Goal: Task Accomplishment & Management: Complete application form

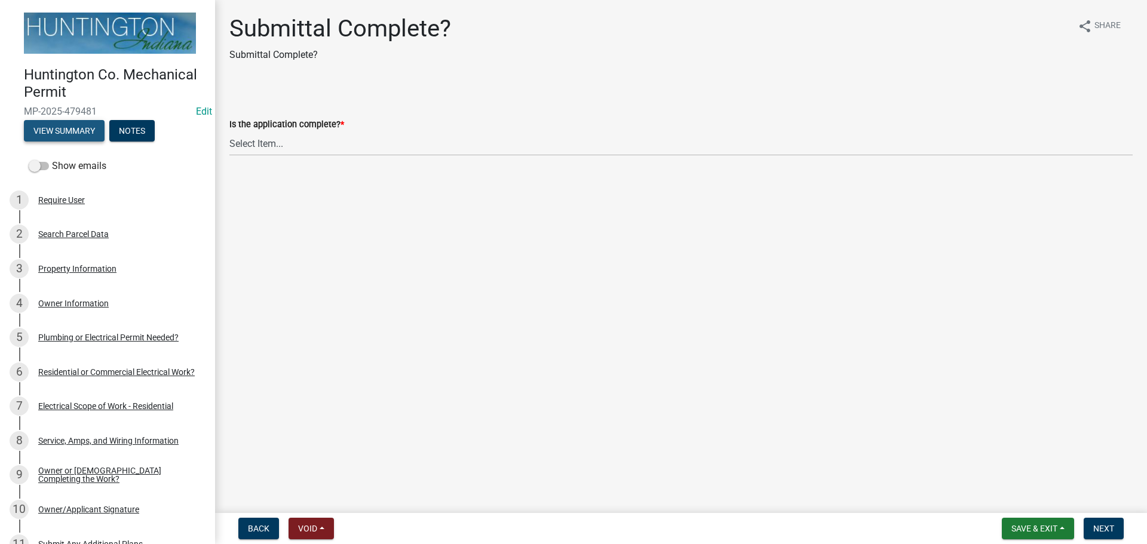
click at [80, 124] on button "View Summary" at bounding box center [64, 131] width 81 height 22
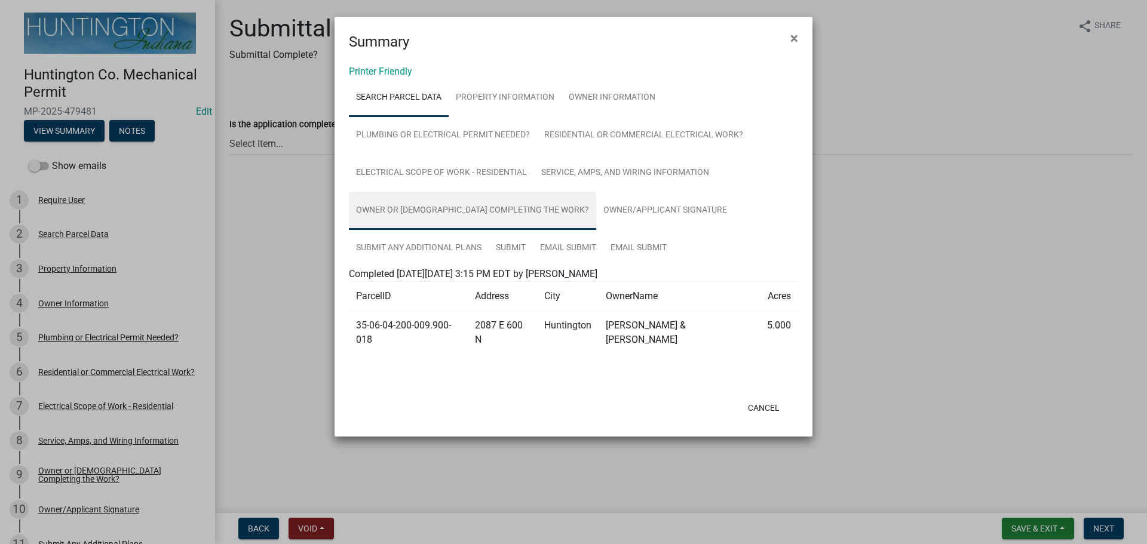
click at [481, 200] on link "Owner or [DEMOGRAPHIC_DATA] Completing the Work?" at bounding box center [472, 211] width 247 height 38
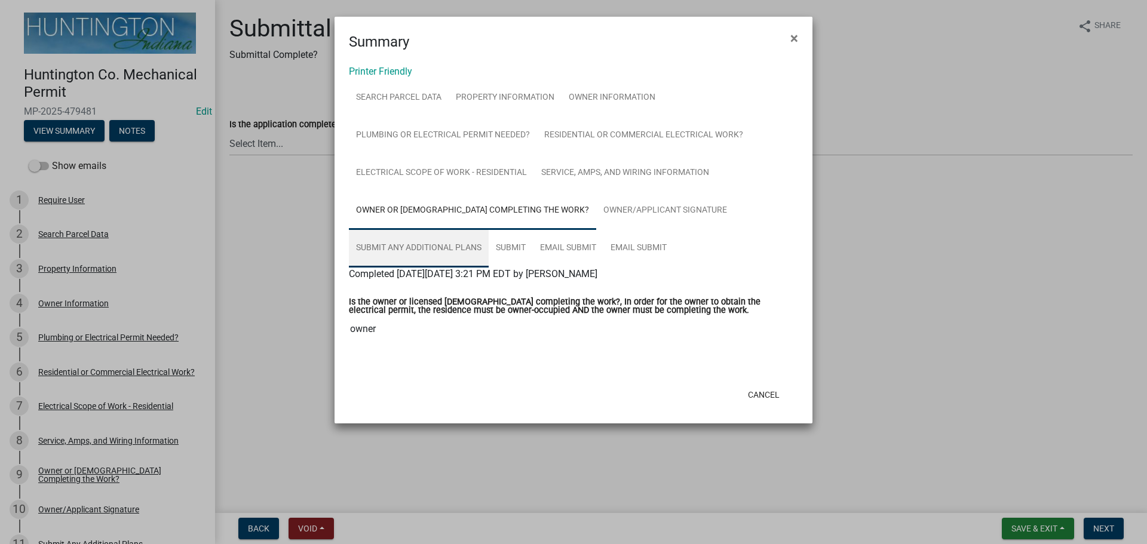
click at [400, 244] on link "Submit Any Additional Plans" at bounding box center [419, 248] width 140 height 38
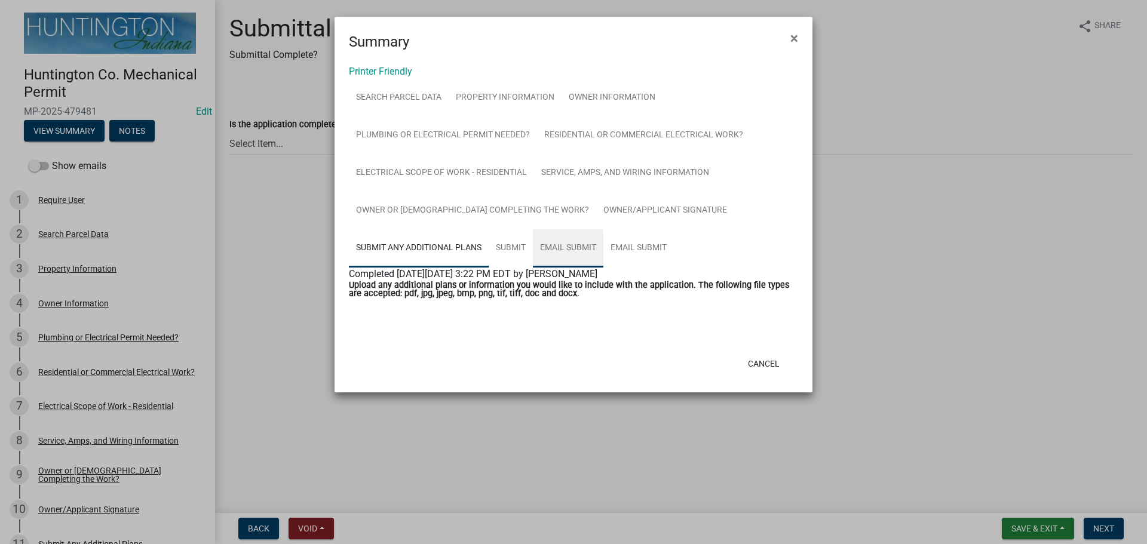
click at [567, 243] on link "Email Submit" at bounding box center [568, 248] width 70 height 38
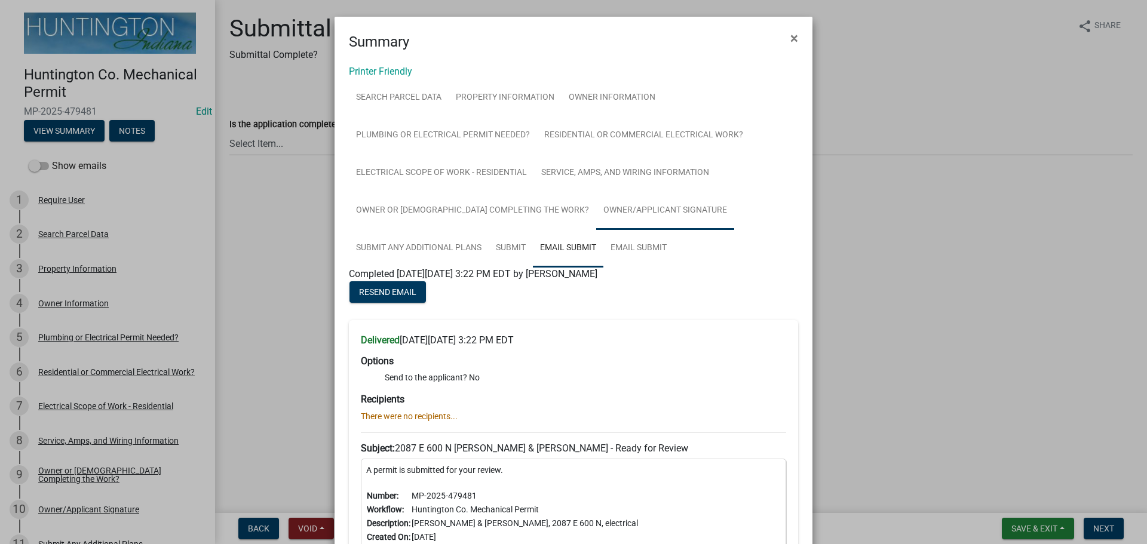
click at [617, 203] on link "Owner/Applicant Signature" at bounding box center [665, 211] width 138 height 38
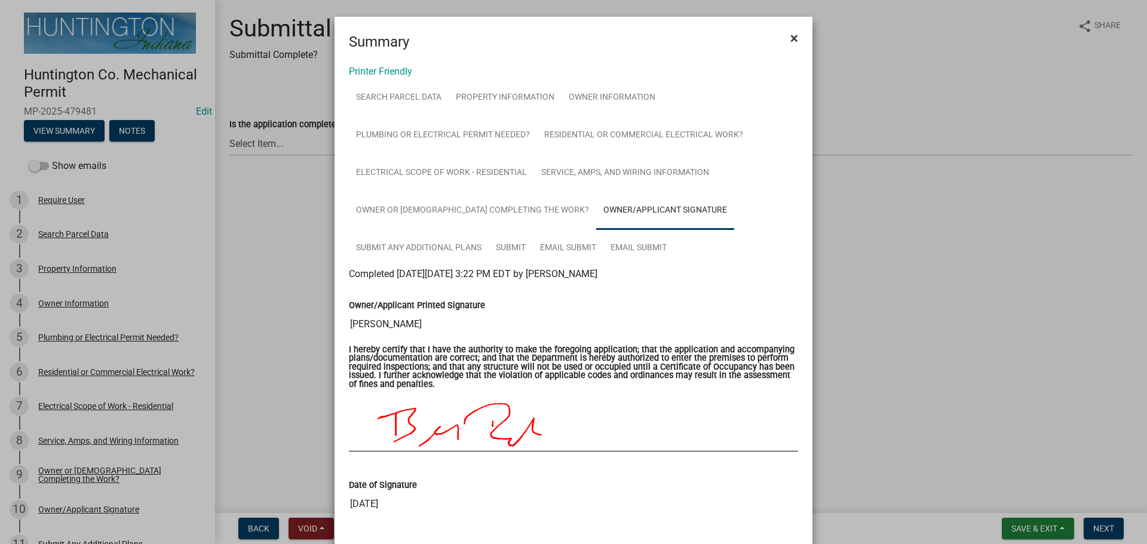
click at [787, 47] on button "×" at bounding box center [794, 38] width 27 height 33
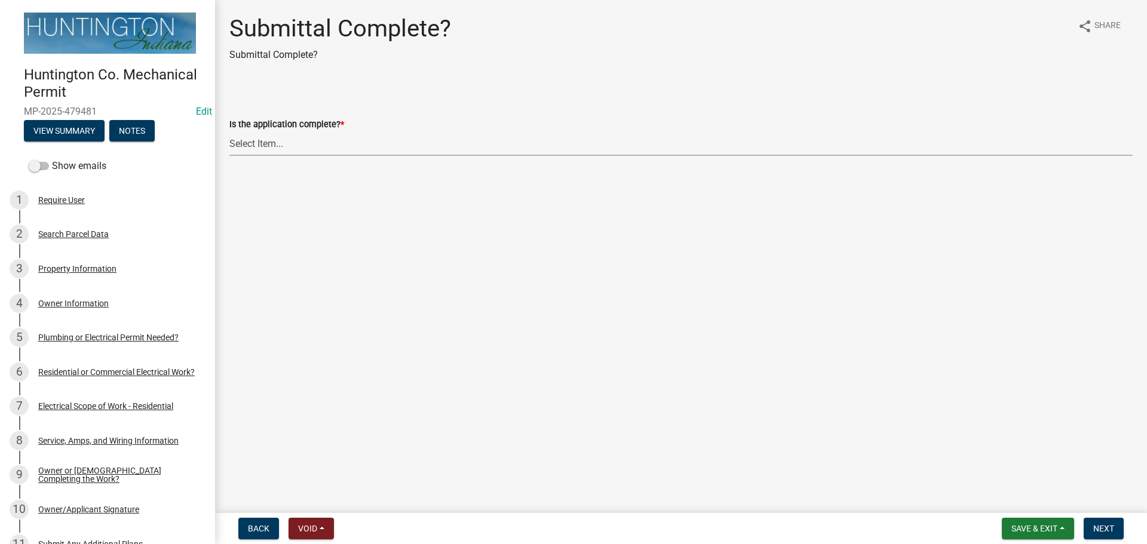
click at [255, 145] on select "Select Item... Yes No" at bounding box center [680, 143] width 903 height 24
click at [229, 131] on select "Select Item... Yes No" at bounding box center [680, 143] width 903 height 24
select select "1782a9c7-7323-4da6-ac5b-f89a69a3d723"
click at [1099, 522] on button "Next" at bounding box center [1104, 529] width 40 height 22
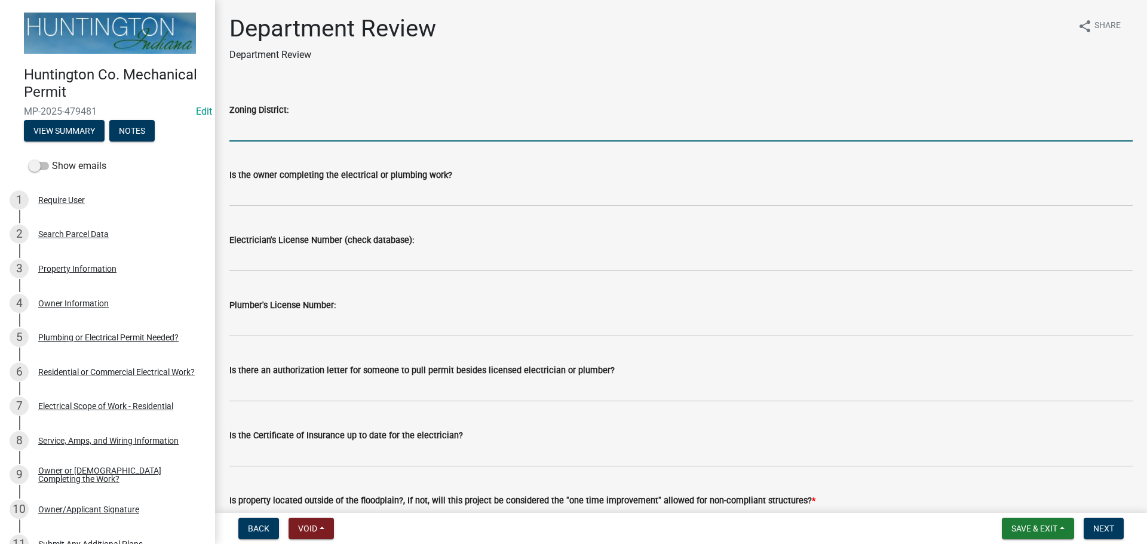
click at [241, 128] on input "Zoning District:" at bounding box center [680, 129] width 903 height 24
type input "R-2"
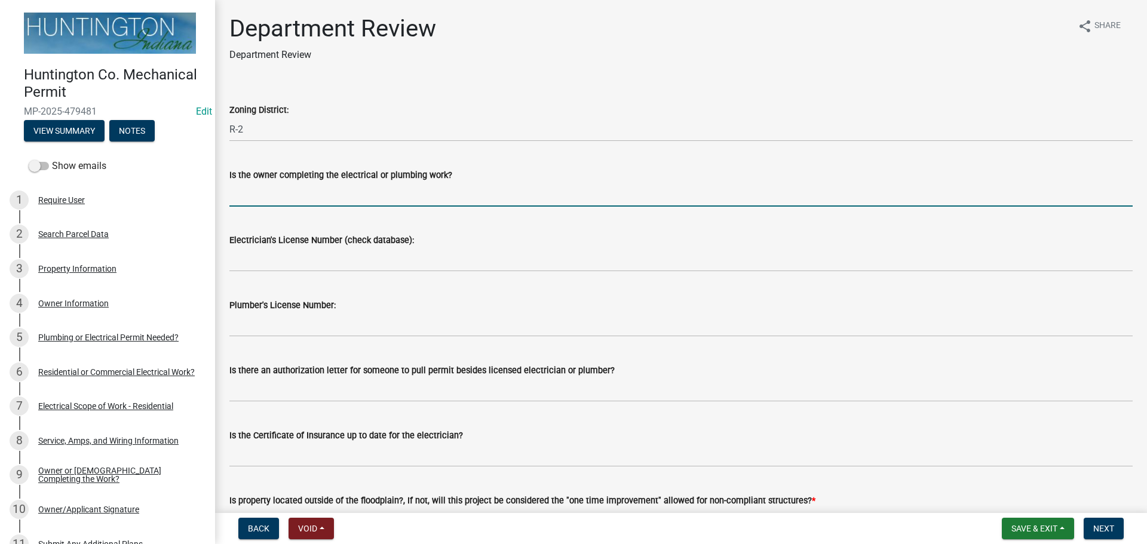
click at [298, 196] on input "Is the owner completing the electrical or plumbing work?" at bounding box center [680, 194] width 903 height 24
type input "yes"
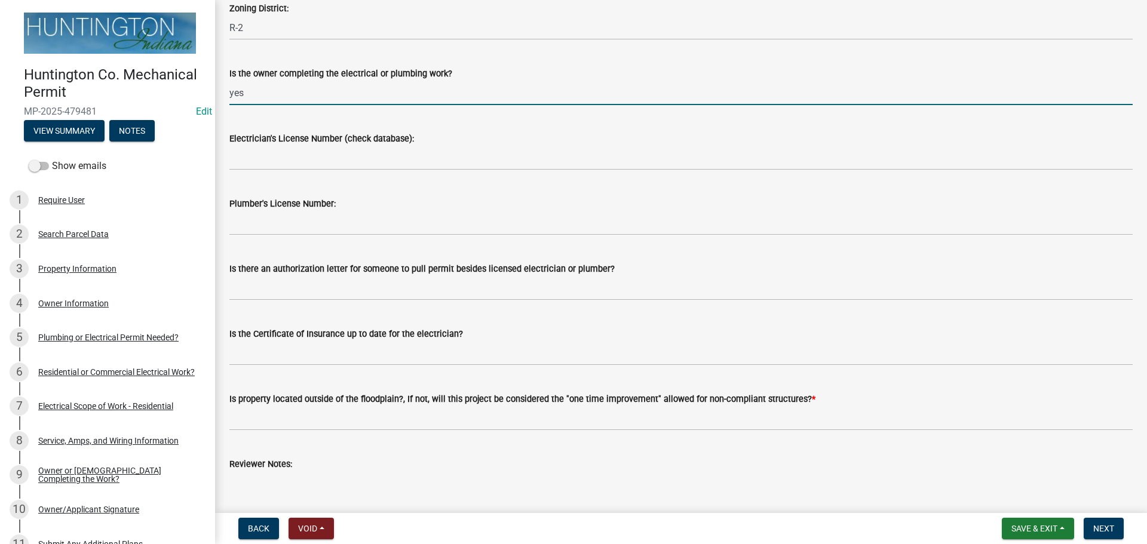
scroll to position [259, 0]
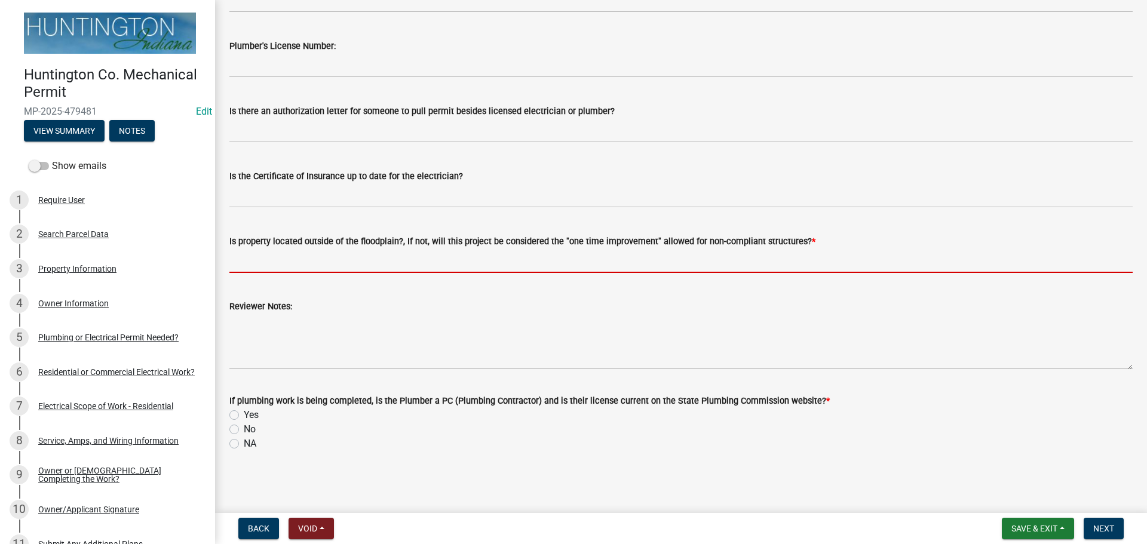
click at [250, 262] on input "Is property located outside of the floodplain?, If not, will this project be co…" at bounding box center [680, 261] width 903 height 24
type input "yes"
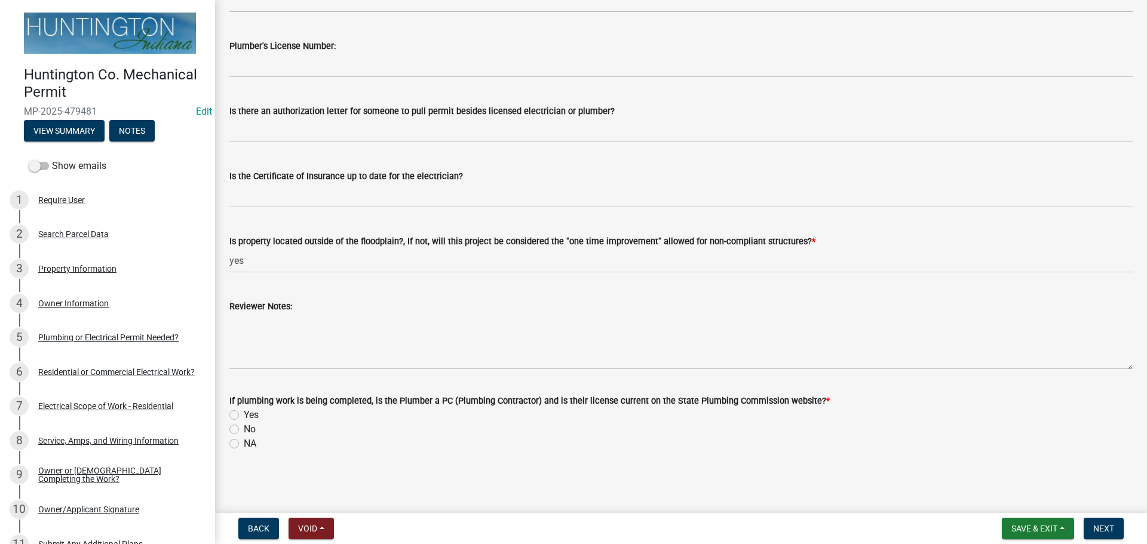
click at [244, 443] on label "NA" at bounding box center [250, 444] width 13 height 14
click at [244, 443] on input "NA" at bounding box center [248, 441] width 8 height 8
radio input "true"
click at [1102, 520] on button "Next" at bounding box center [1104, 529] width 40 height 22
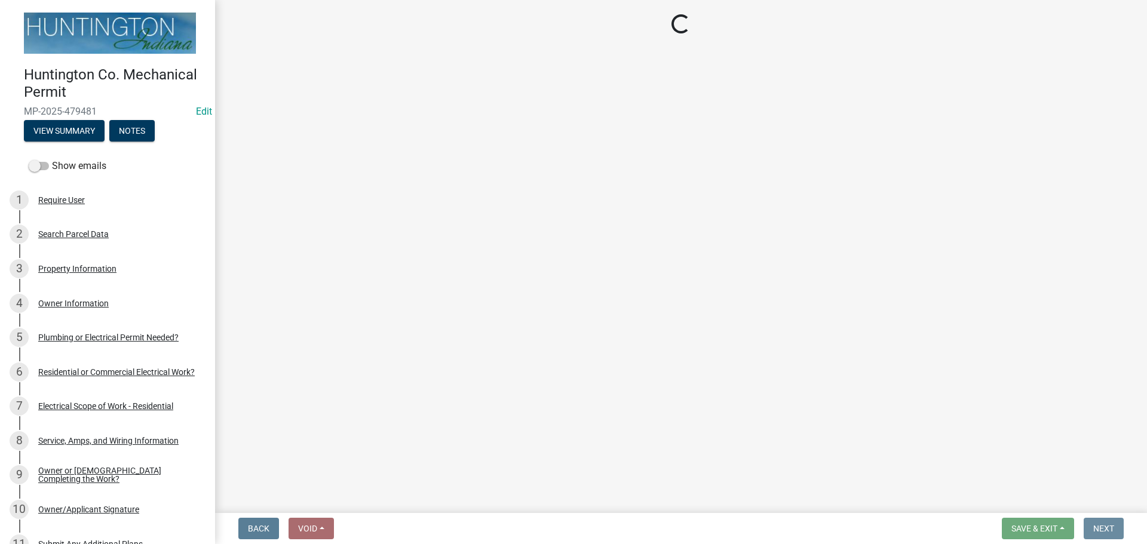
scroll to position [0, 0]
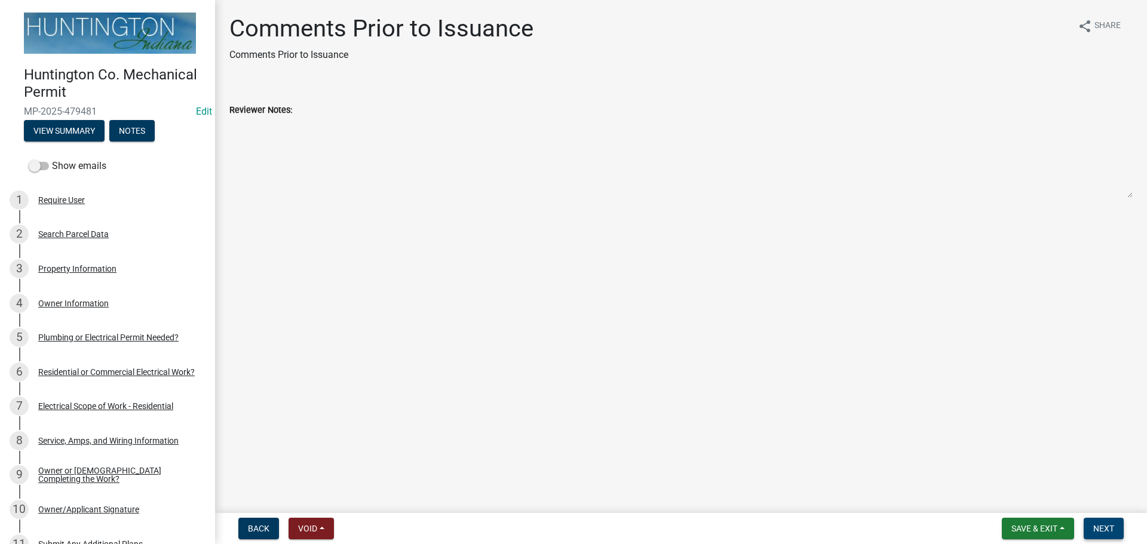
click at [1107, 531] on span "Next" at bounding box center [1103, 529] width 21 height 10
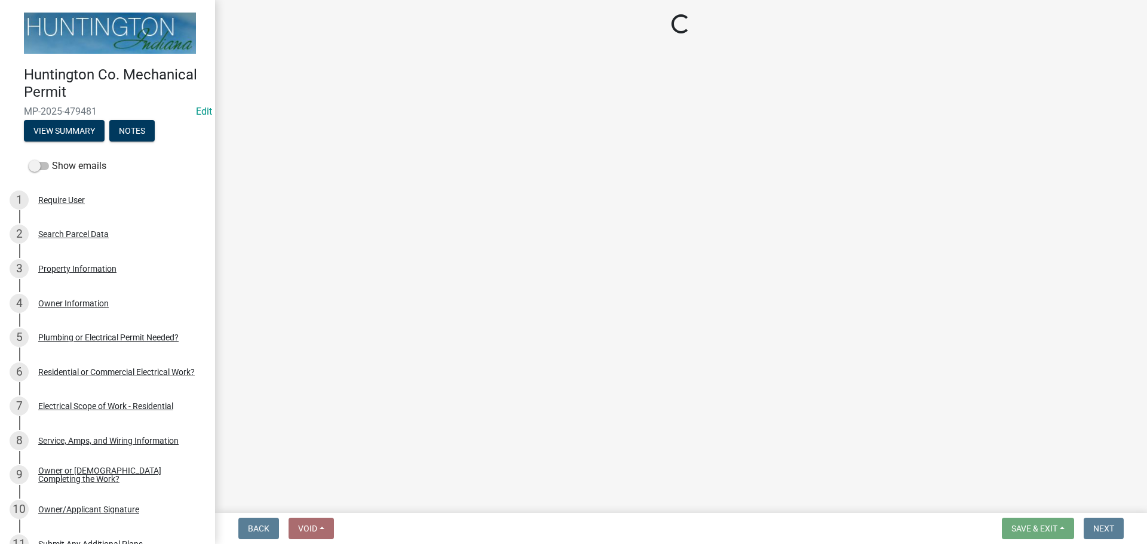
select select "3: 3"
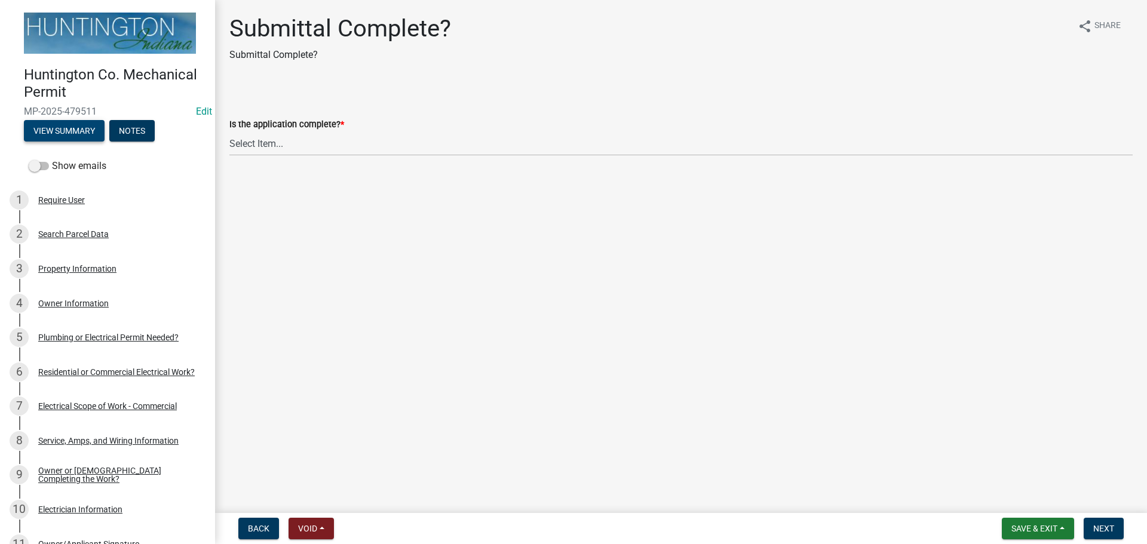
click at [53, 133] on button "View Summary" at bounding box center [64, 131] width 81 height 22
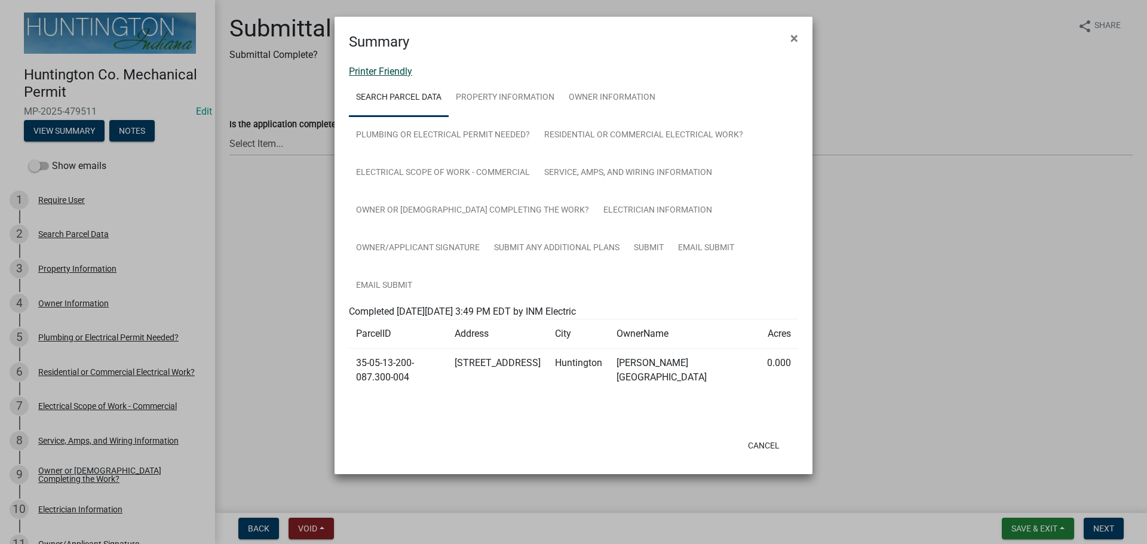
click at [375, 71] on link "Printer Friendly" at bounding box center [380, 71] width 63 height 11
click at [787, 43] on button "×" at bounding box center [794, 38] width 27 height 33
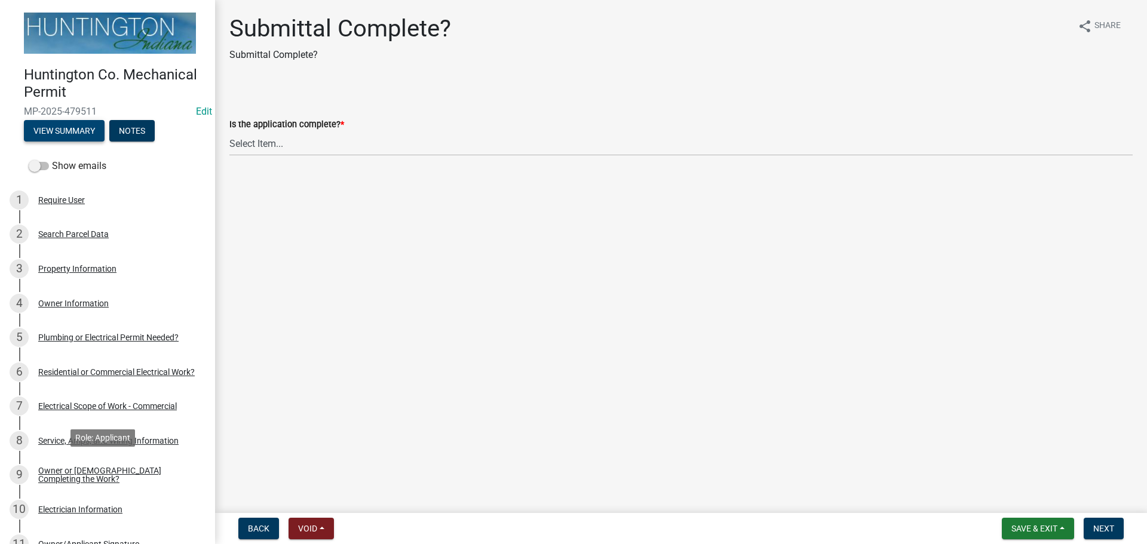
scroll to position [239, 0]
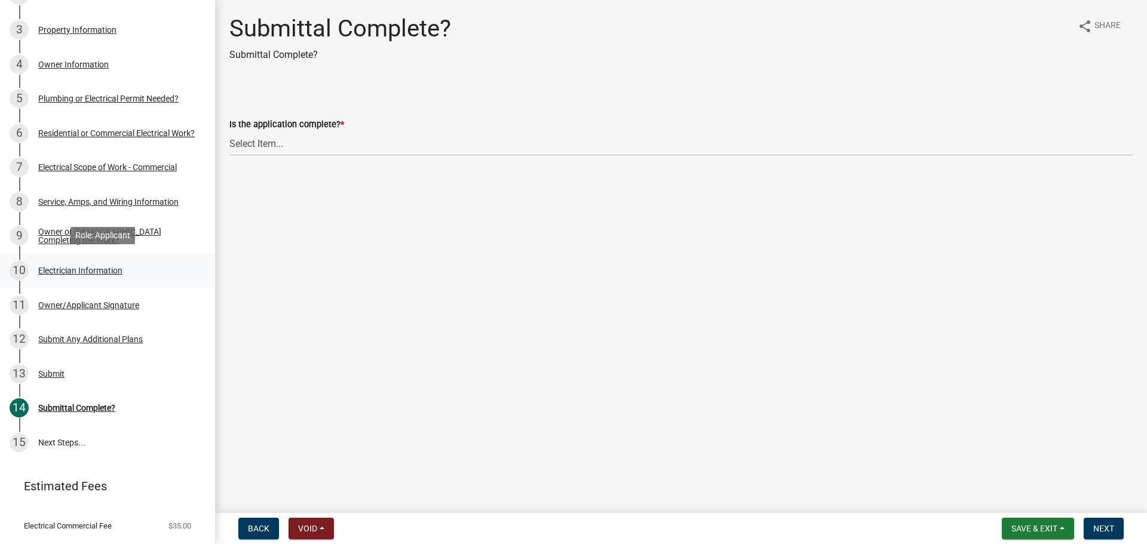
click at [52, 266] on div "Electrician Information" at bounding box center [80, 270] width 84 height 8
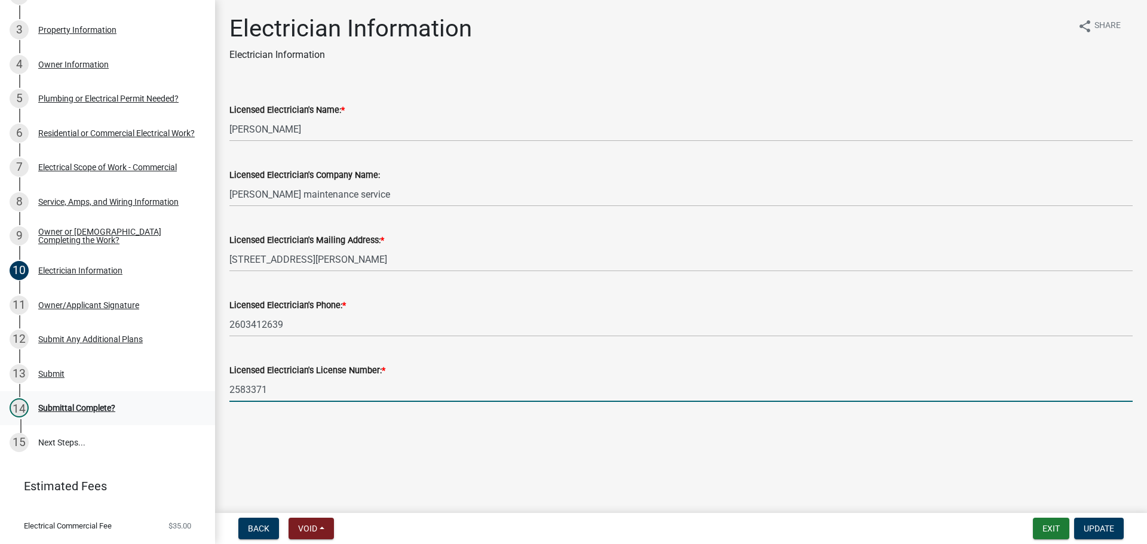
drag, startPoint x: 272, startPoint y: 392, endPoint x: 190, endPoint y: 395, distance: 82.5
click at [190, 395] on div "Huntington Co. Mechanical Permit MP-2025-479511 Edit View Summary Notes Show em…" at bounding box center [573, 272] width 1147 height 544
type input "25-106"
click at [1087, 522] on button "Update" at bounding box center [1099, 529] width 50 height 22
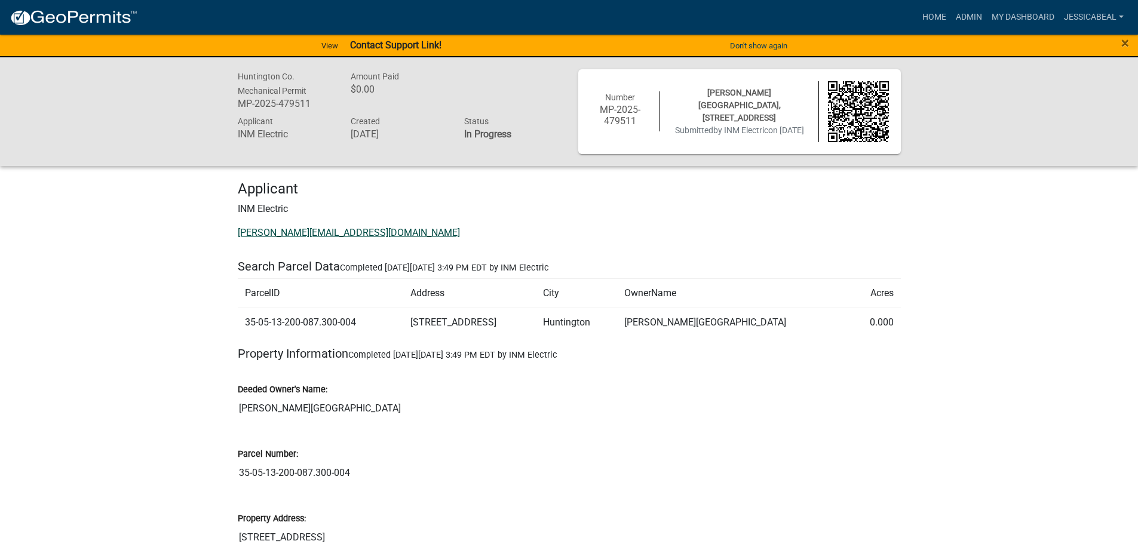
click at [253, 229] on link "Paul@inmcorp.net" at bounding box center [349, 232] width 222 height 11
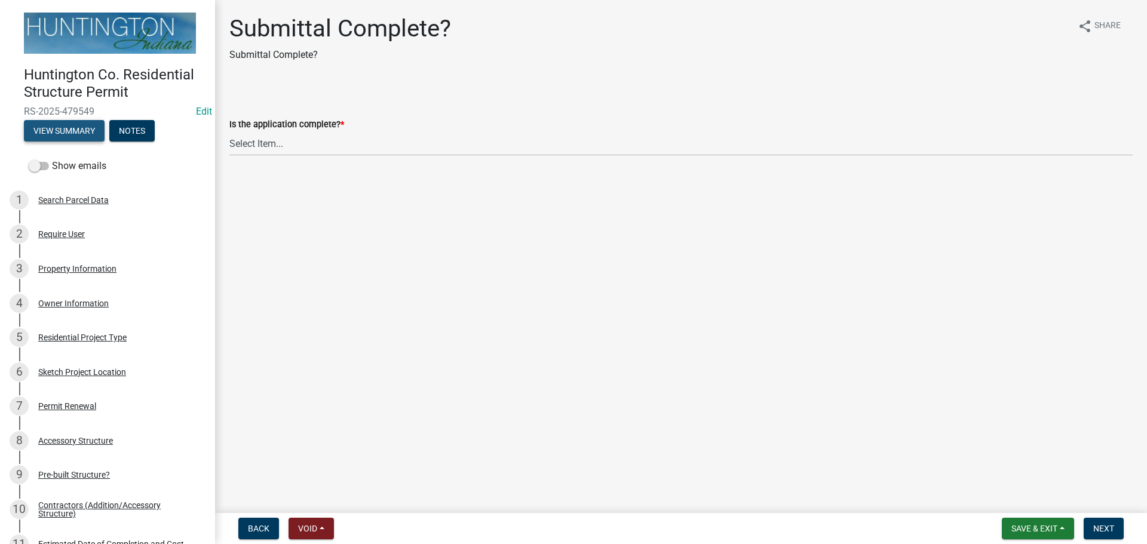
click at [48, 131] on button "View Summary" at bounding box center [64, 131] width 81 height 22
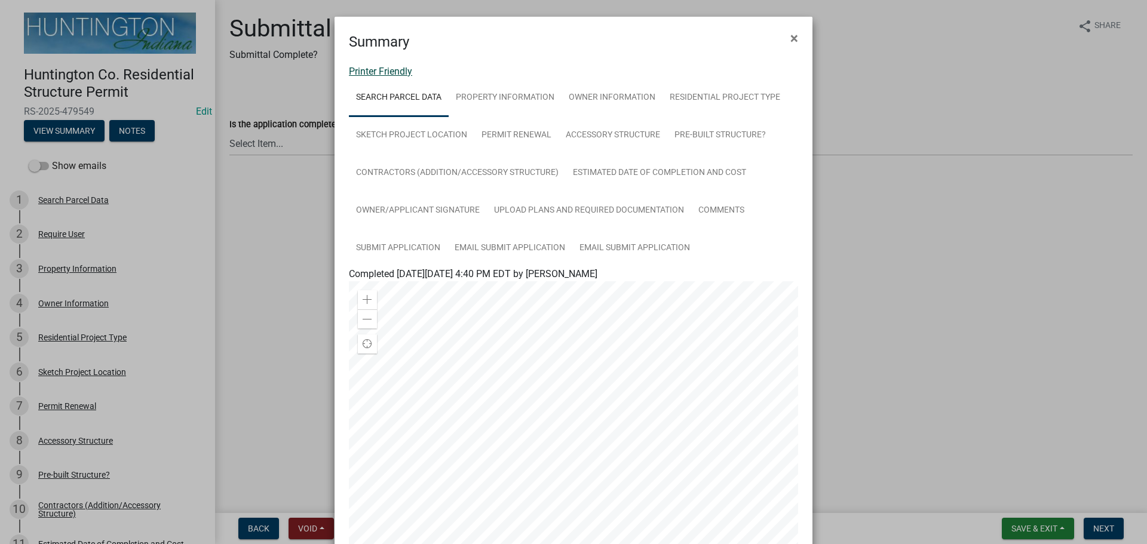
click at [351, 71] on link "Printer Friendly" at bounding box center [380, 71] width 63 height 11
click at [790, 39] on span "×" at bounding box center [794, 38] width 8 height 17
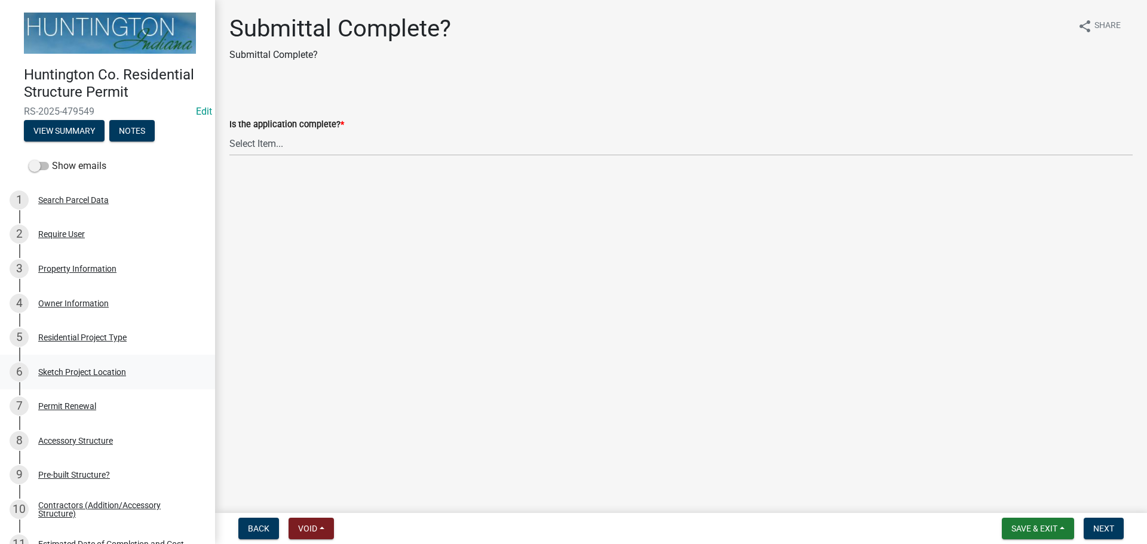
click at [75, 382] on link "6 Sketch Project Location" at bounding box center [107, 372] width 215 height 35
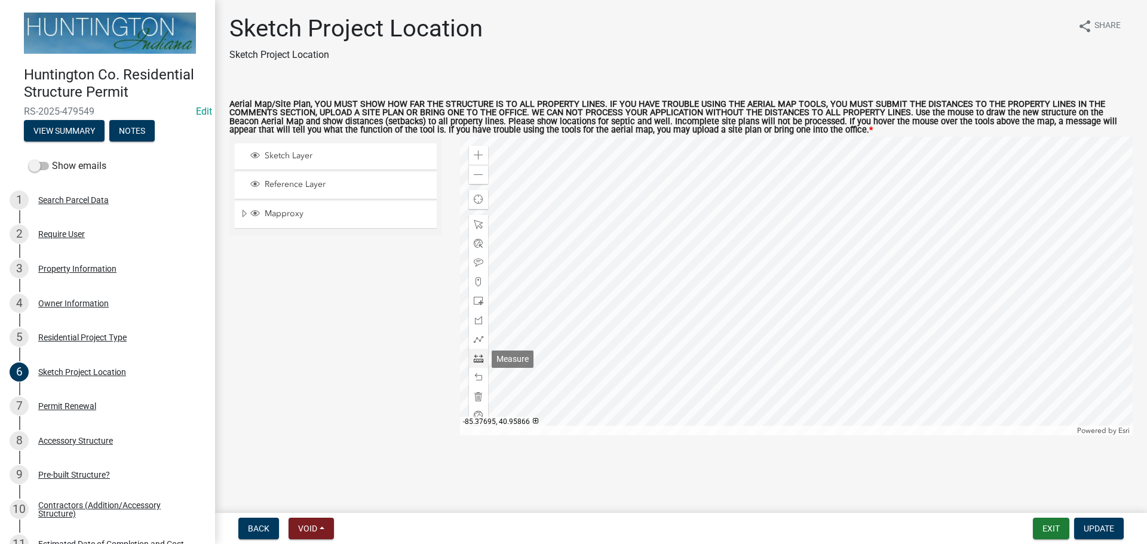
click at [474, 355] on span at bounding box center [479, 359] width 10 height 10
click at [699, 291] on div at bounding box center [796, 286] width 673 height 299
click at [91, 447] on div "8 Accessory Structure" at bounding box center [103, 440] width 186 height 19
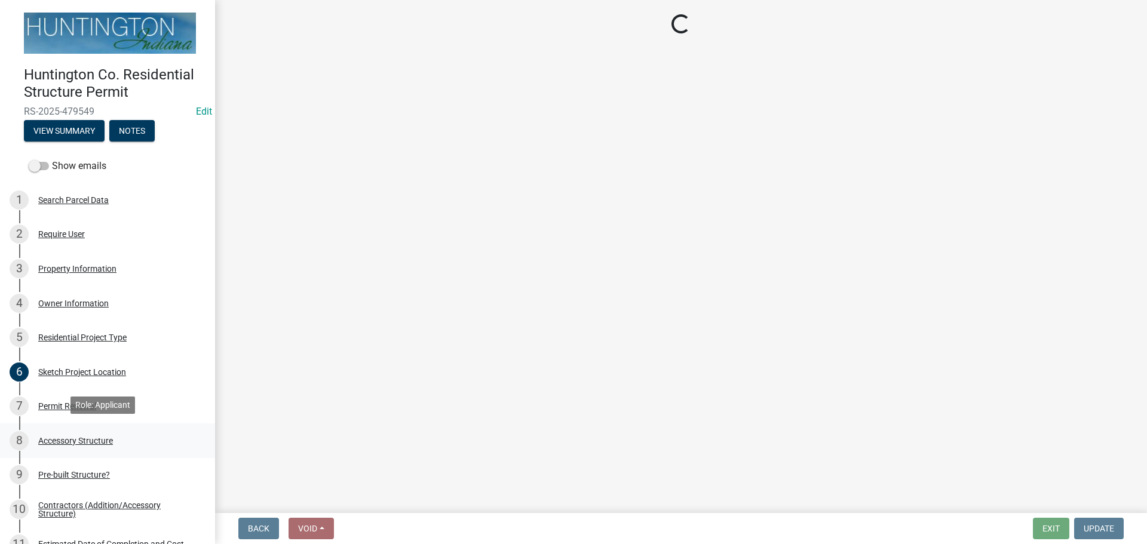
select select "3652cabe-72e3-4c90-aa36-dd6c553eaee4"
select select "cd8e73b5-7e5e-4513-aef6-7c4e8a877e5d"
select select "b13dc926-991e-4e5f-bffc-d00822840ec1"
select select "e88b1875-137a-4a9f-a5b6-d9cbc438664c"
select select "f0ef1c6f-dac7-4b65-90eb-830d3740e9f4"
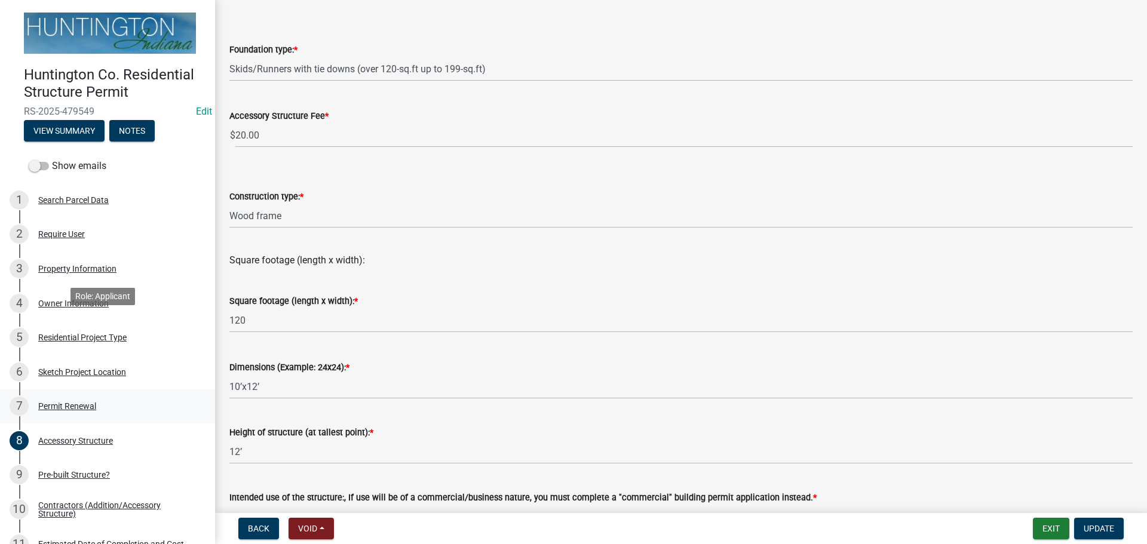
scroll to position [239, 0]
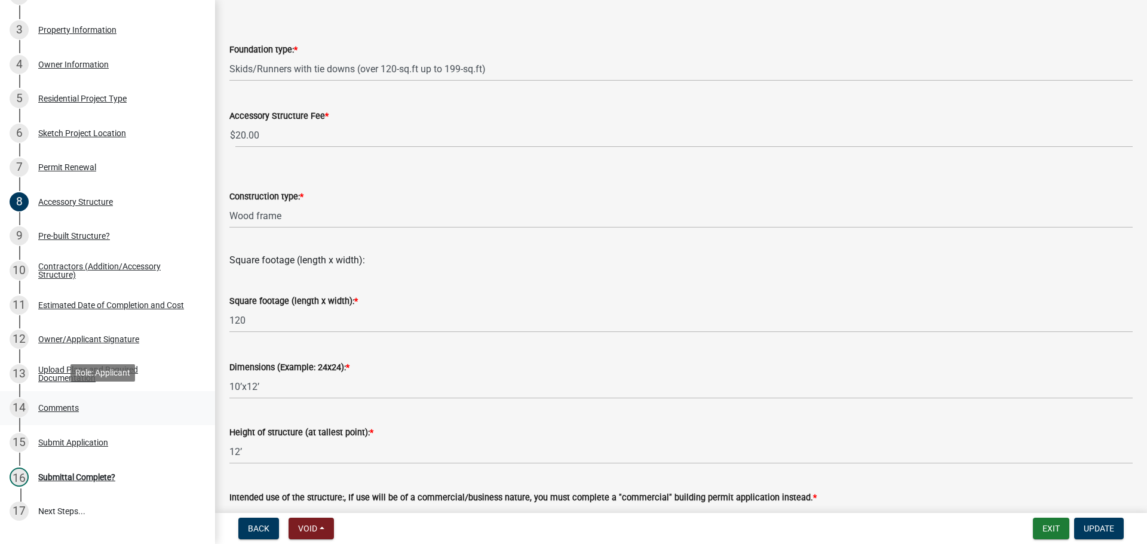
click at [81, 393] on link "14 Comments" at bounding box center [107, 408] width 215 height 35
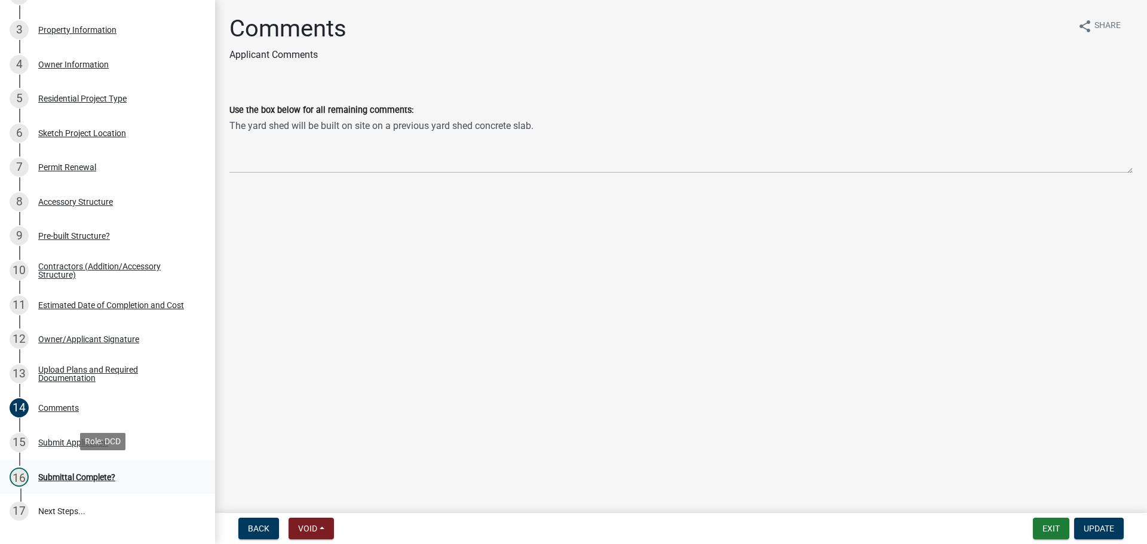
click at [103, 468] on div "16 Submittal Complete?" at bounding box center [103, 477] width 186 height 19
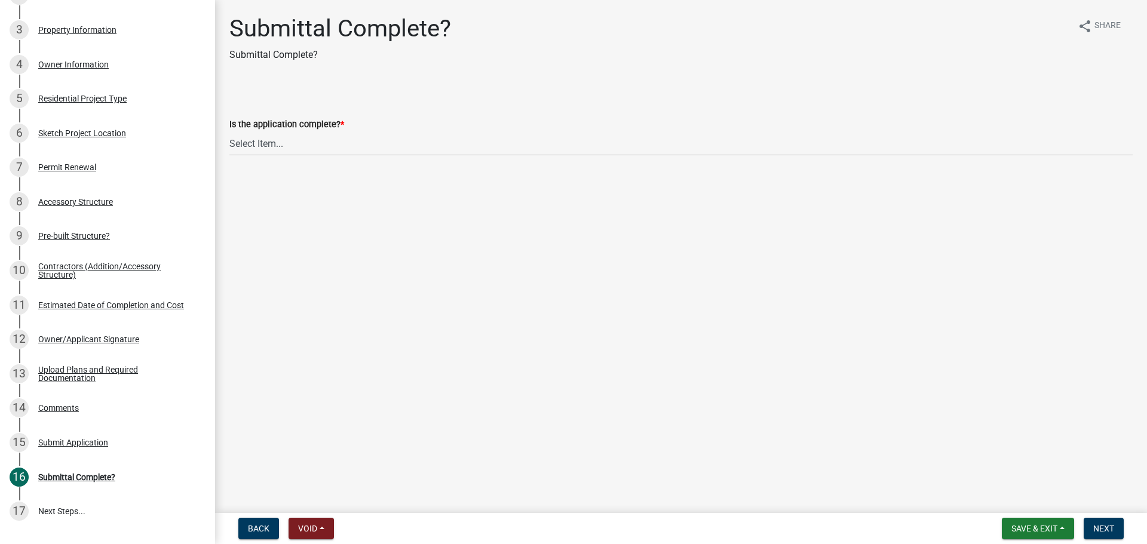
click at [251, 130] on div "Is the application complete? *" at bounding box center [680, 124] width 903 height 14
click at [250, 137] on select "Select Item... Yes No" at bounding box center [680, 143] width 903 height 24
click at [229, 131] on select "Select Item... Yes No" at bounding box center [680, 143] width 903 height 24
select select "7990632e-f909-4443-8832-e8f1fe700ef3"
click at [1115, 530] on button "Next" at bounding box center [1104, 529] width 40 height 22
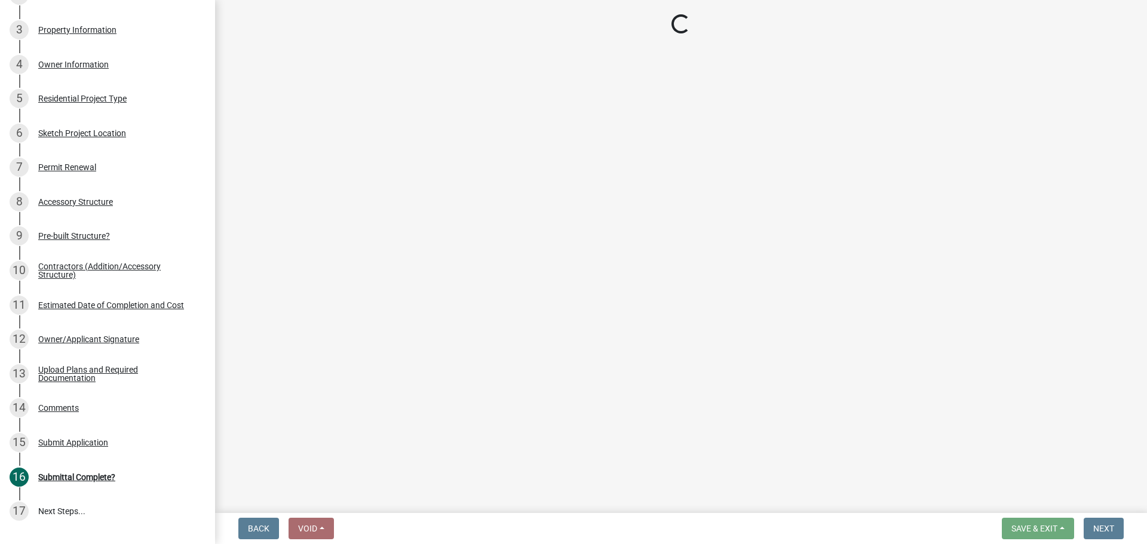
scroll to position [548, 0]
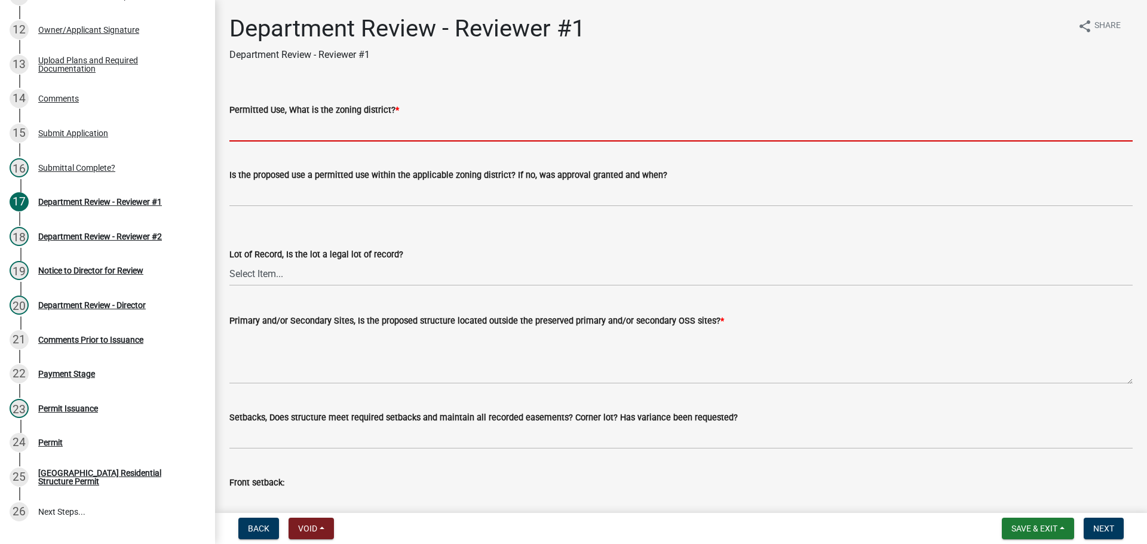
click at [261, 118] on input "Permitted Use, What is the zoning district? *" at bounding box center [680, 129] width 903 height 24
type input "R-4"
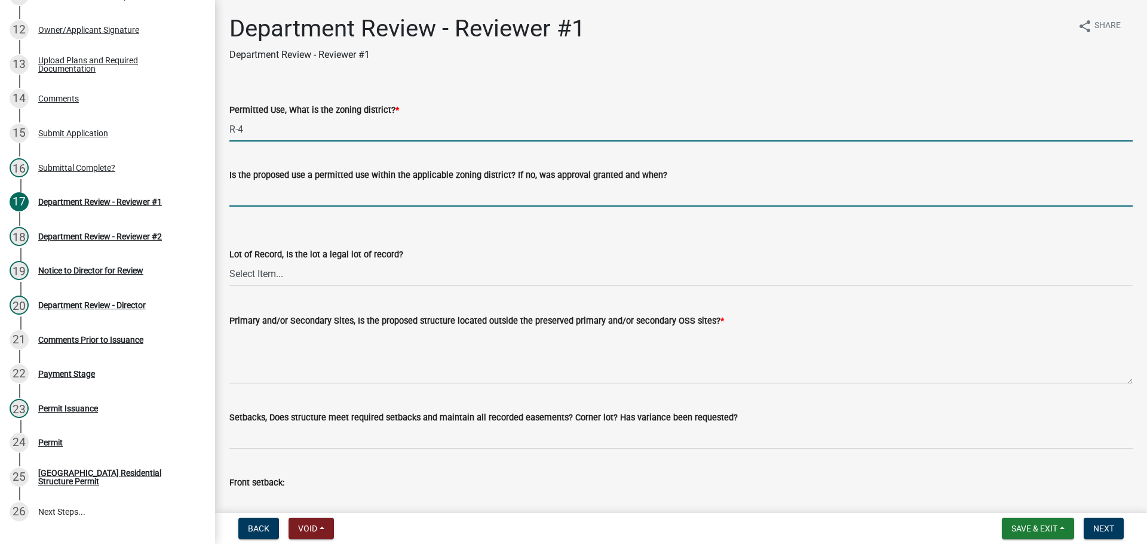
click at [294, 206] on input "Is the proposed use a permitted use within the applicable zoning district? If n…" at bounding box center [680, 194] width 903 height 24
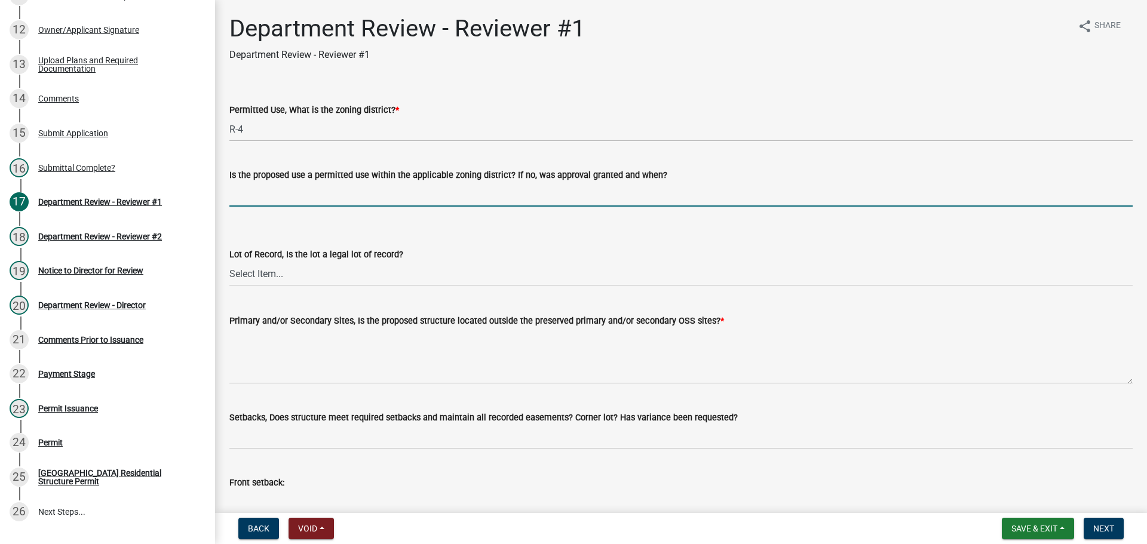
type input "yes"
drag, startPoint x: 280, startPoint y: 280, endPoint x: 278, endPoint y: 286, distance: 6.1
click at [280, 280] on select "Select Item... Yes No" at bounding box center [680, 274] width 903 height 24
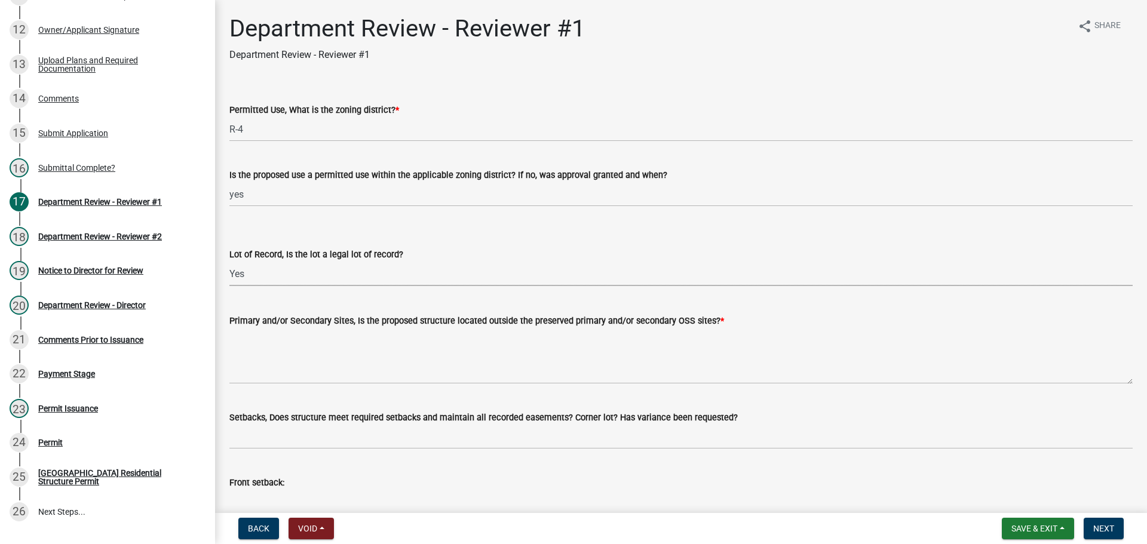
click at [229, 262] on select "Select Item... Yes No" at bounding box center [680, 274] width 903 height 24
select select "2b50337a-1d1c-4f6e-b6b1-3d95564f7ff5"
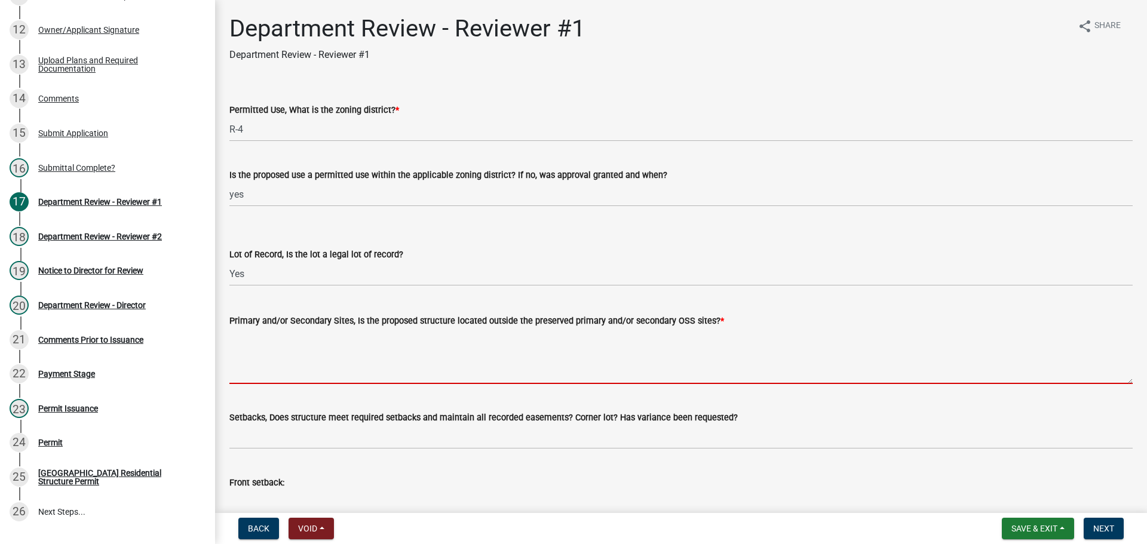
click at [270, 346] on textarea "Primary and/or Secondary Sites, Is the proposed structure located outside the p…" at bounding box center [680, 356] width 903 height 56
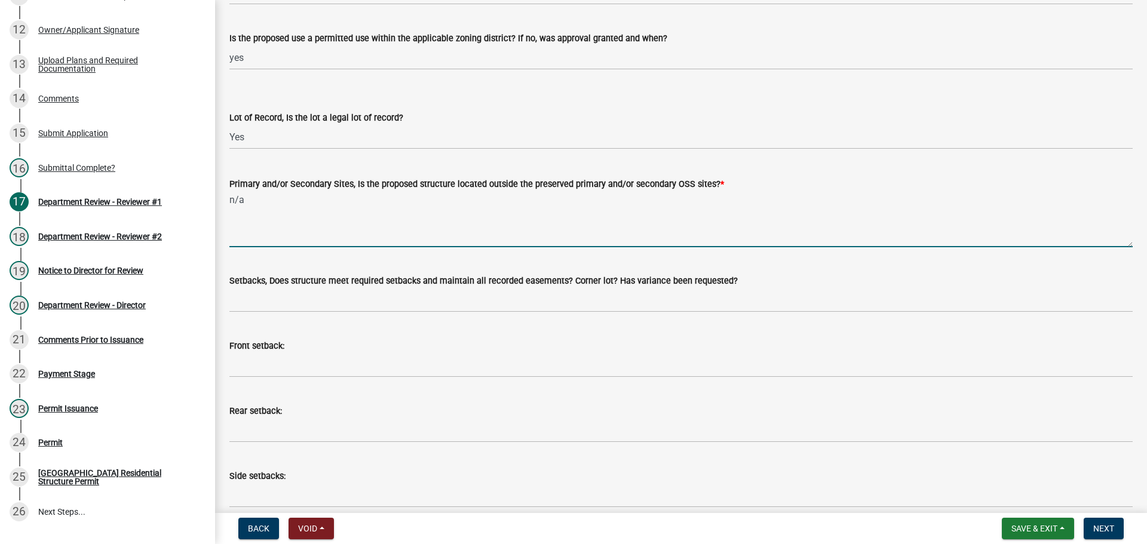
scroll to position [179, 0]
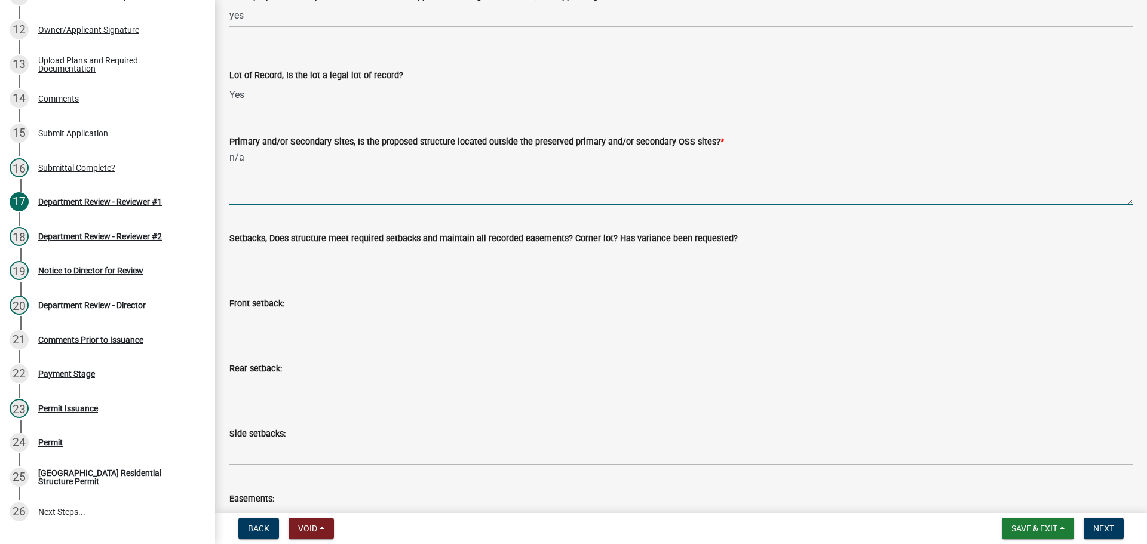
type textarea "n/a"
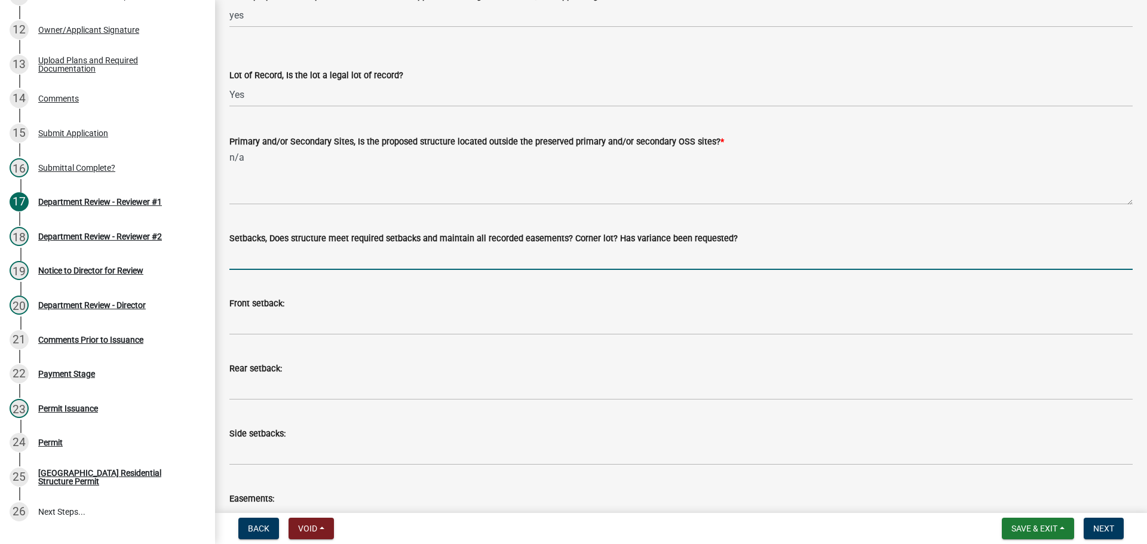
drag, startPoint x: 264, startPoint y: 260, endPoint x: 274, endPoint y: 263, distance: 9.9
click at [264, 260] on input "Setbacks, Does structure meet required setbacks and maintain all recorded easem…" at bounding box center [680, 258] width 903 height 24
type input "yes"
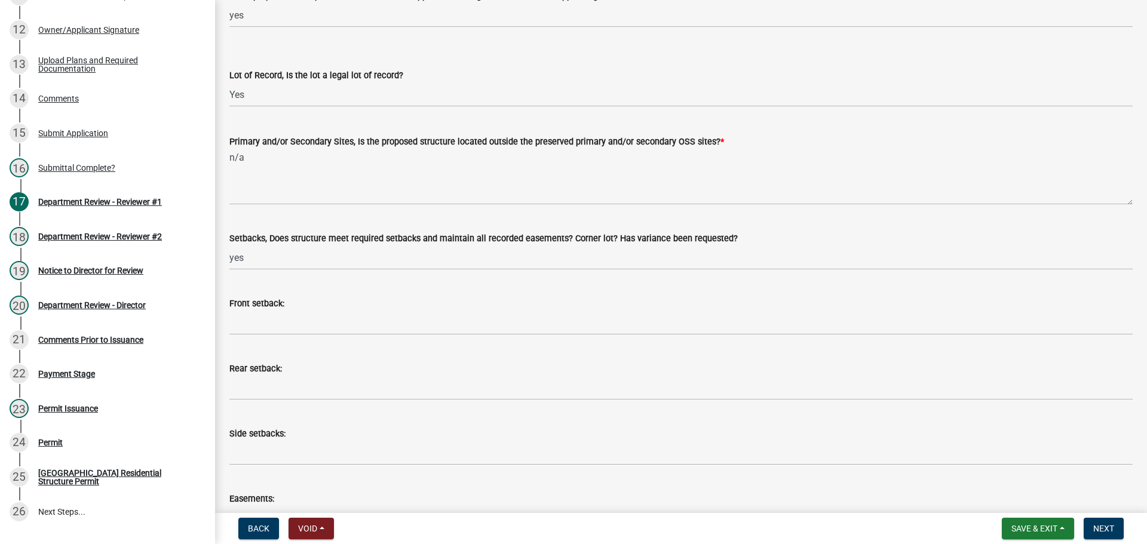
click at [284, 336] on wm-data-entity-input "Front setback:" at bounding box center [680, 312] width 903 height 65
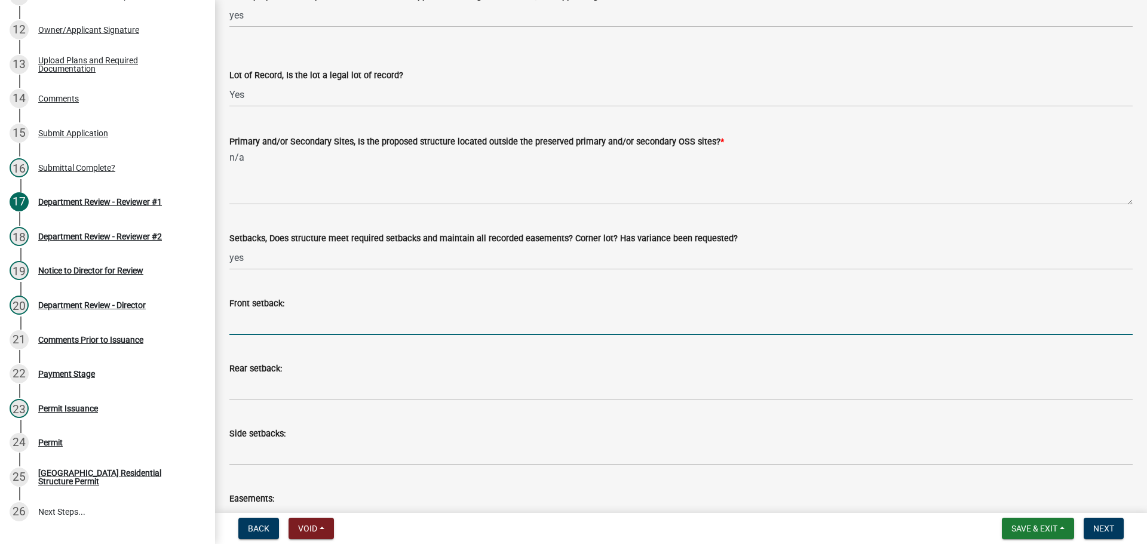
click at [284, 323] on input "Front setback:" at bounding box center [680, 323] width 903 height 24
type input "n/a"
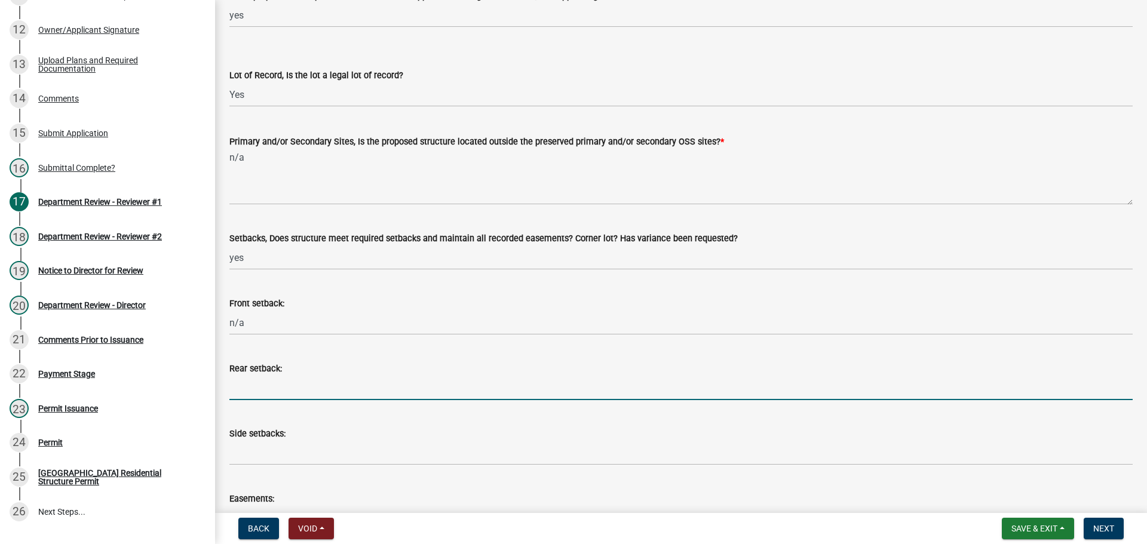
click at [268, 388] on input "Rear setback:" at bounding box center [680, 388] width 903 height 24
type input "13' west"
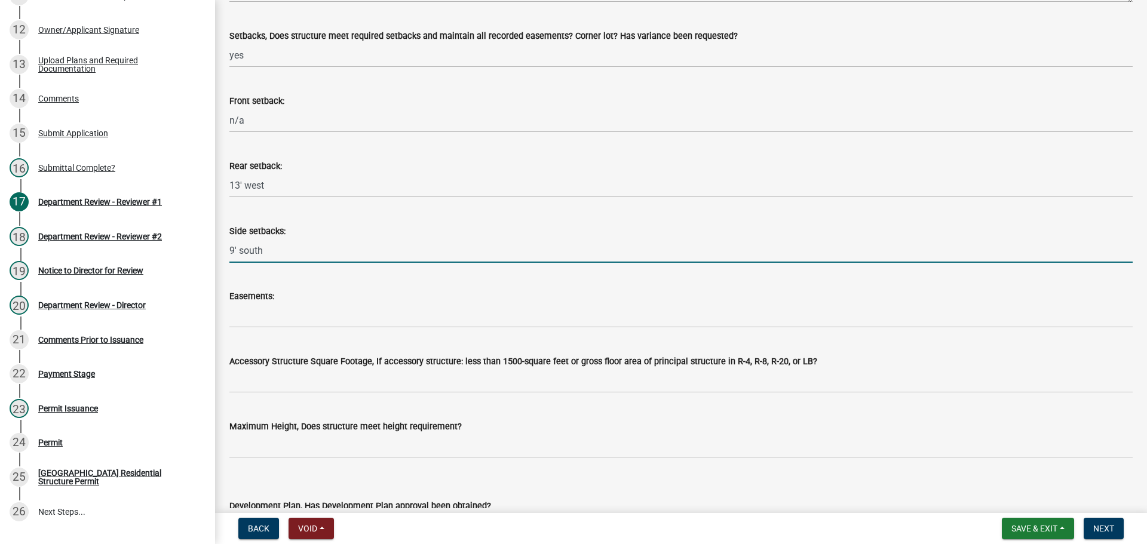
scroll to position [418, 0]
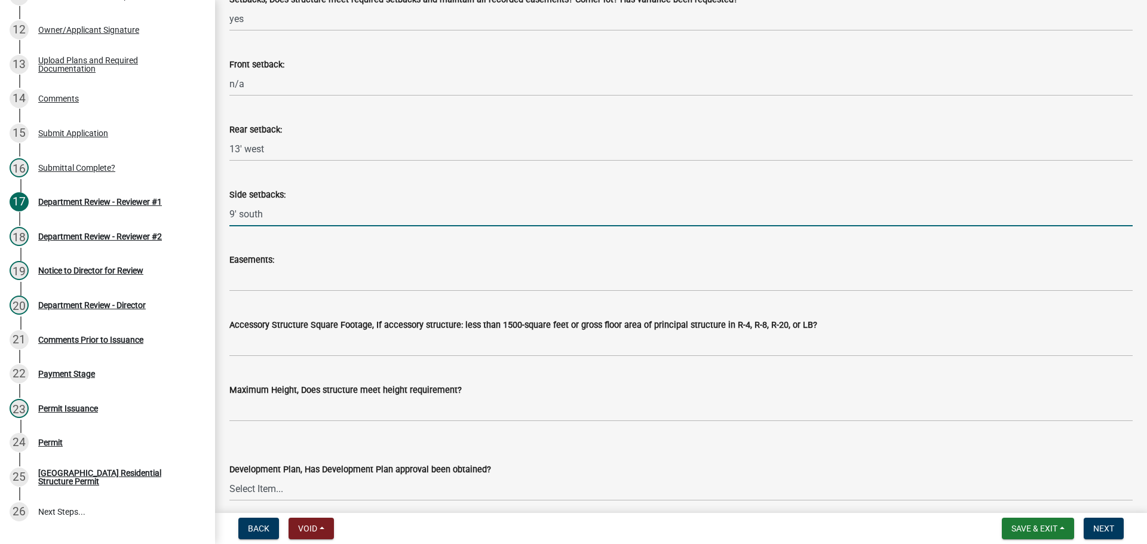
type input "9' south"
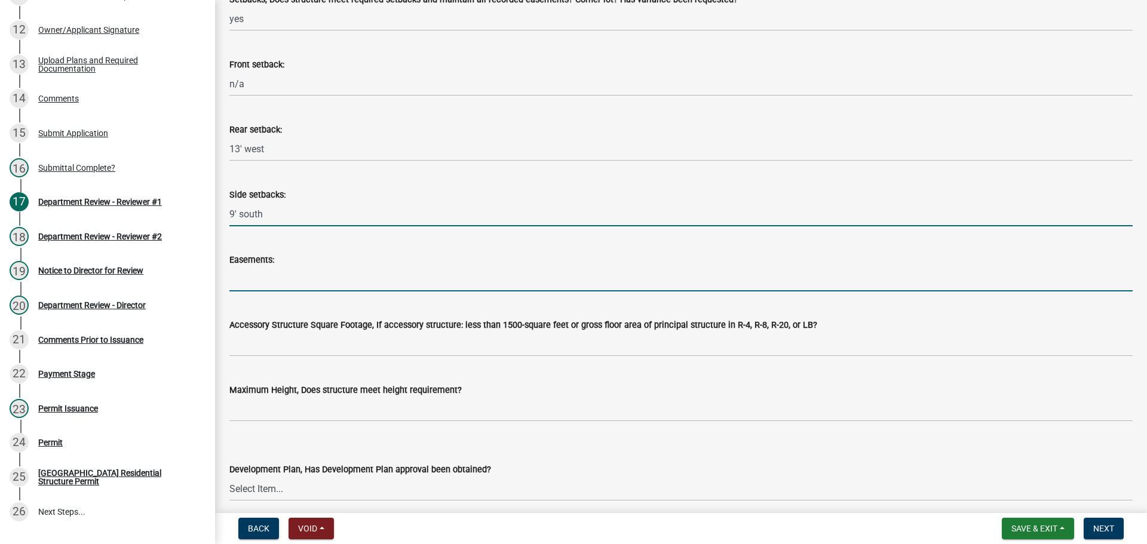
click at [267, 275] on input "Easements:" at bounding box center [680, 279] width 903 height 24
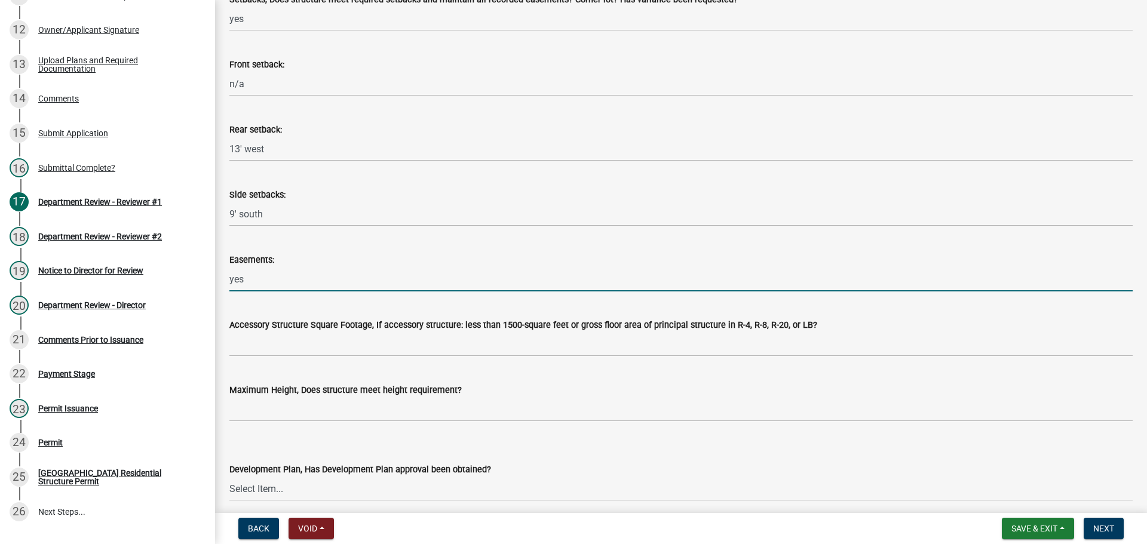
type input "yes"
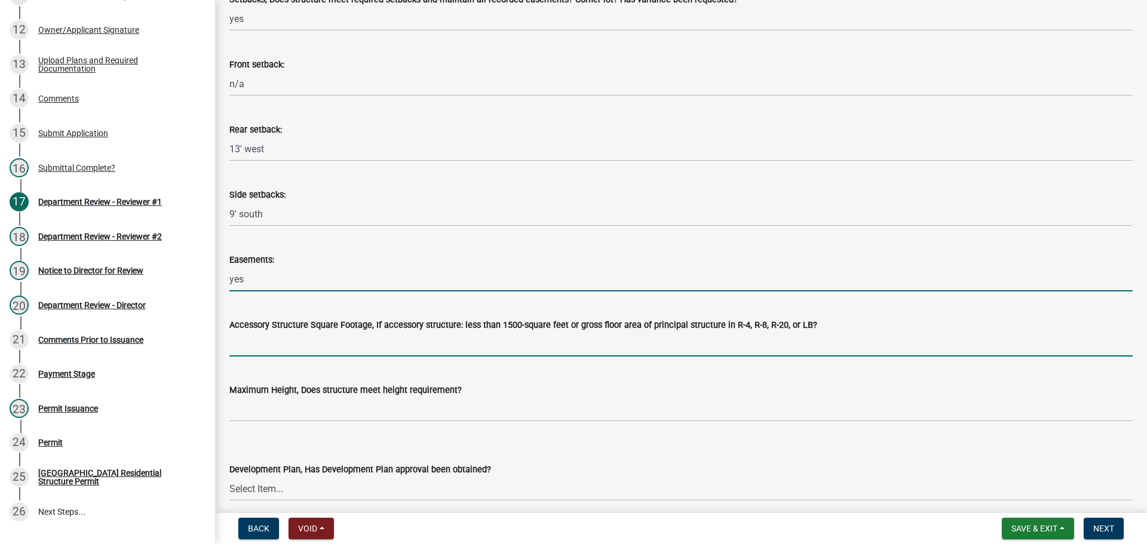
click at [256, 342] on input "Accessory Structure Square Footage, If accessory structure: less than 1500-squa…" at bounding box center [680, 344] width 903 height 24
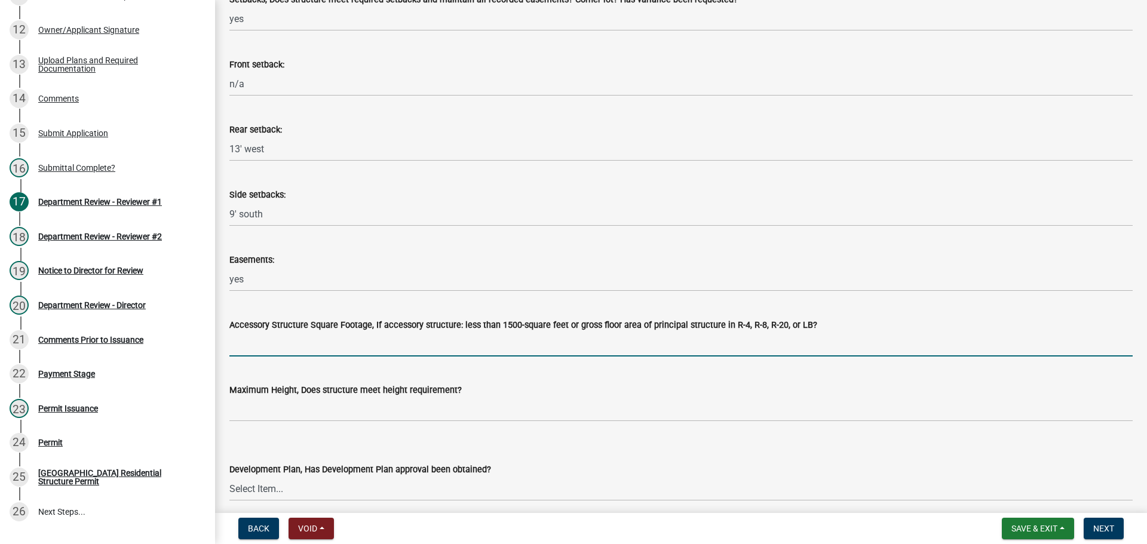
type input "yes"
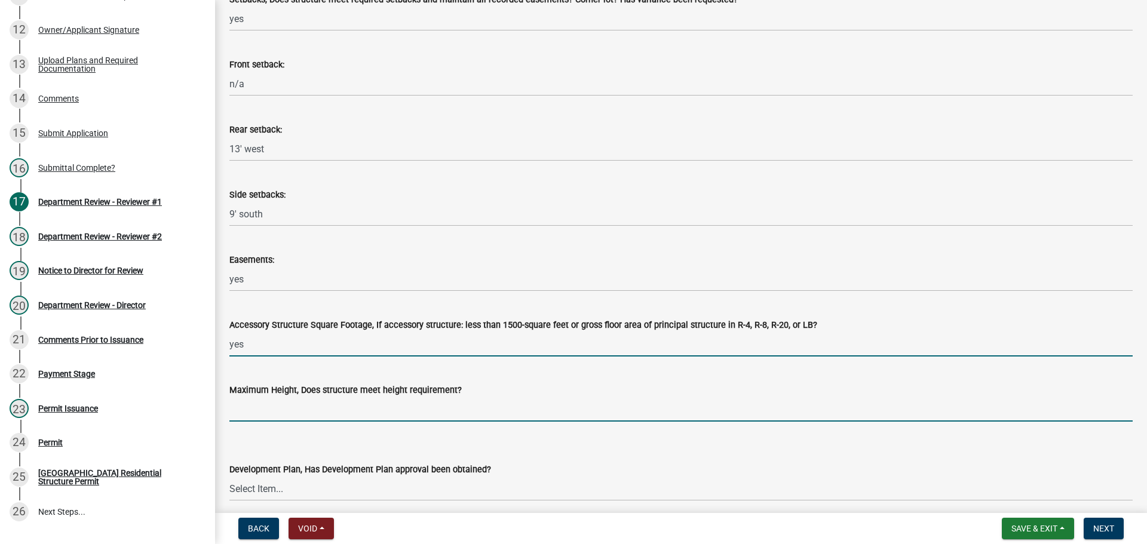
click at [300, 415] on input "Maximum Height, Does structure meet height requirement?" at bounding box center [680, 409] width 903 height 24
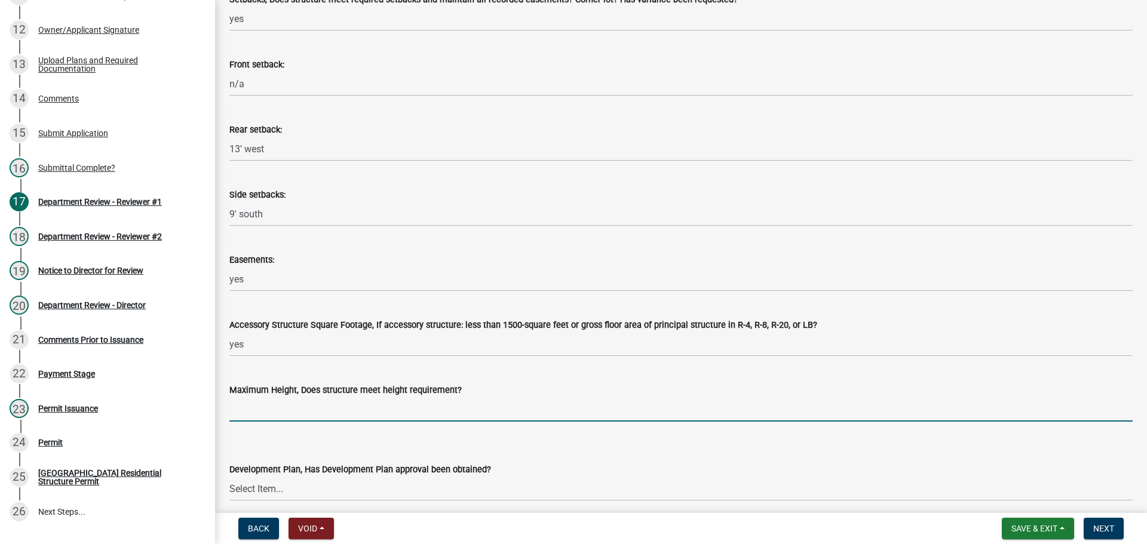
type input "yes"
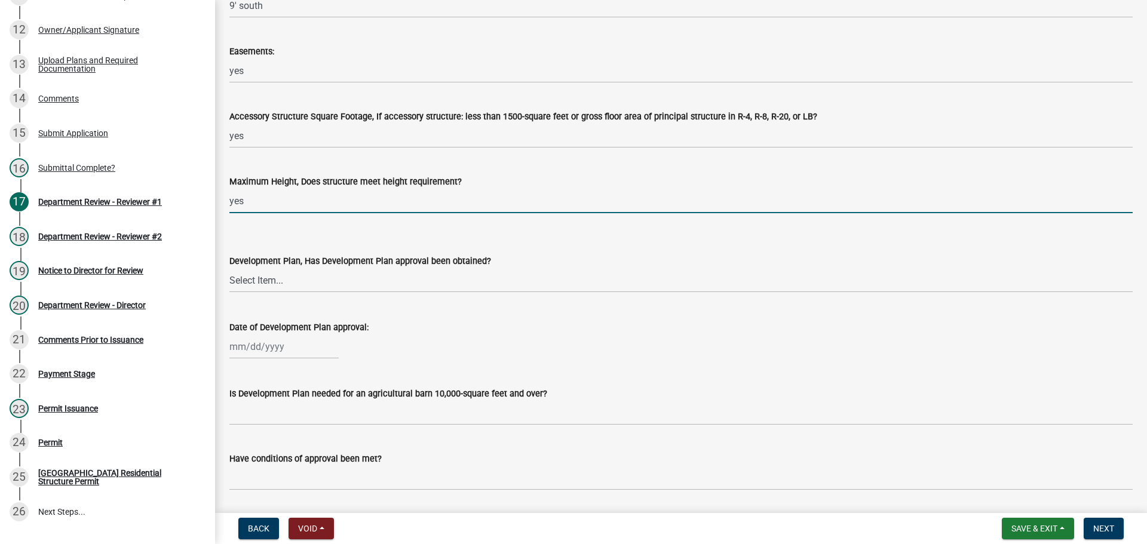
scroll to position [657, 0]
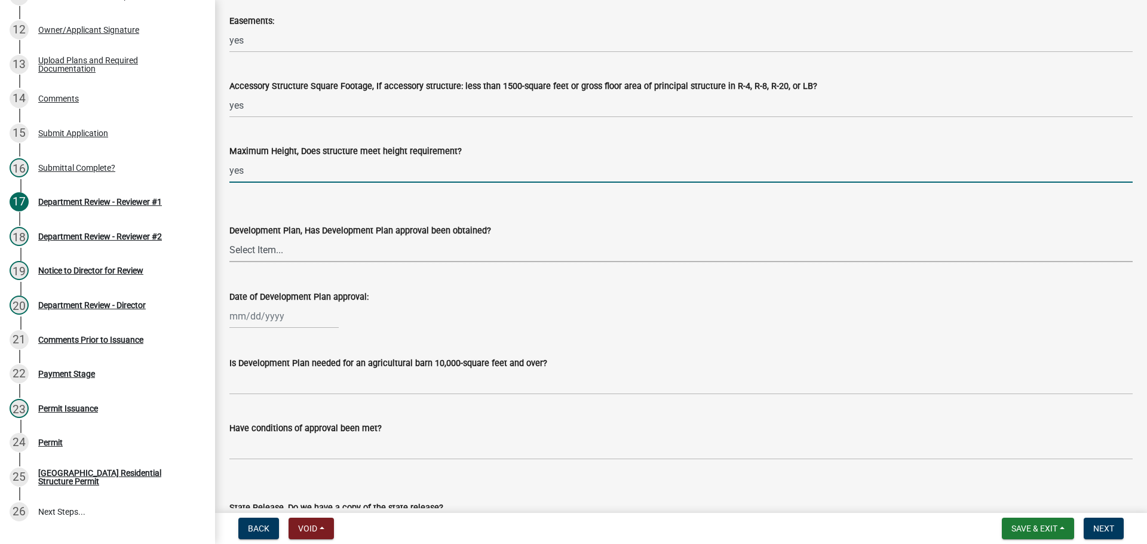
click at [258, 251] on select "Select Item... Yes No N/A" at bounding box center [680, 250] width 903 height 24
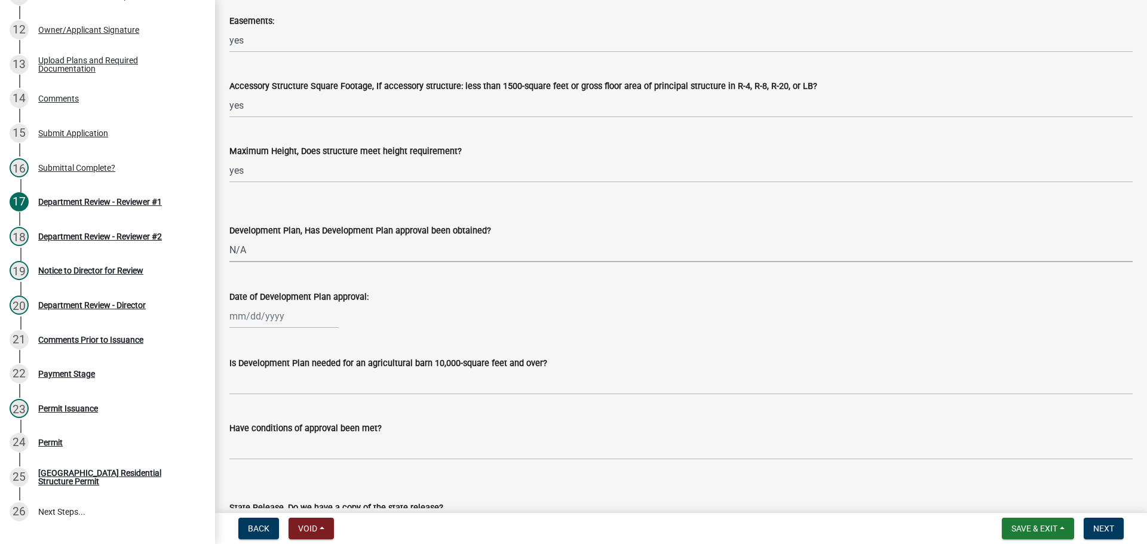
click at [229, 238] on select "Select Item... Yes No N/A" at bounding box center [680, 250] width 903 height 24
select select "674b3438-44d1-433f-a18e-9a900d807566"
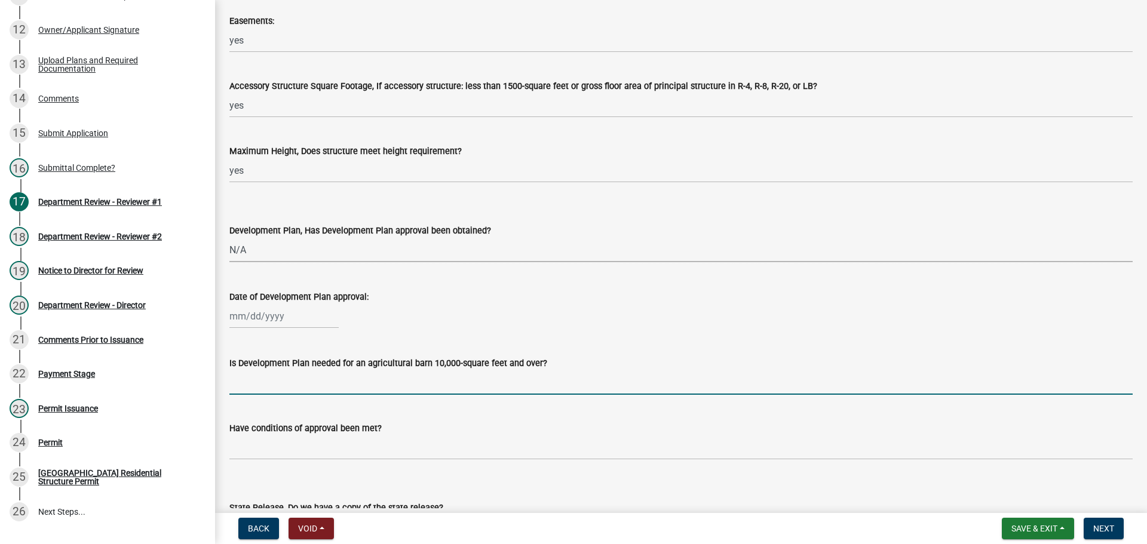
click at [260, 376] on input "Is Development Plan needed for an agricultural barn 10,000-square feet and over?" at bounding box center [680, 382] width 903 height 24
type input "n/a"
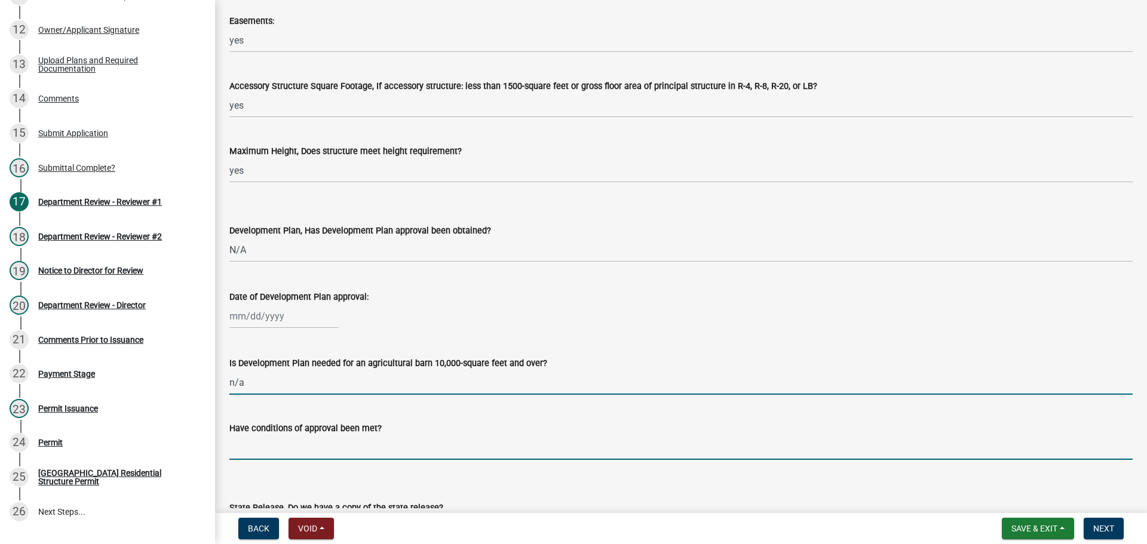
click at [268, 449] on input "Have conditions of approval been met?" at bounding box center [680, 447] width 903 height 24
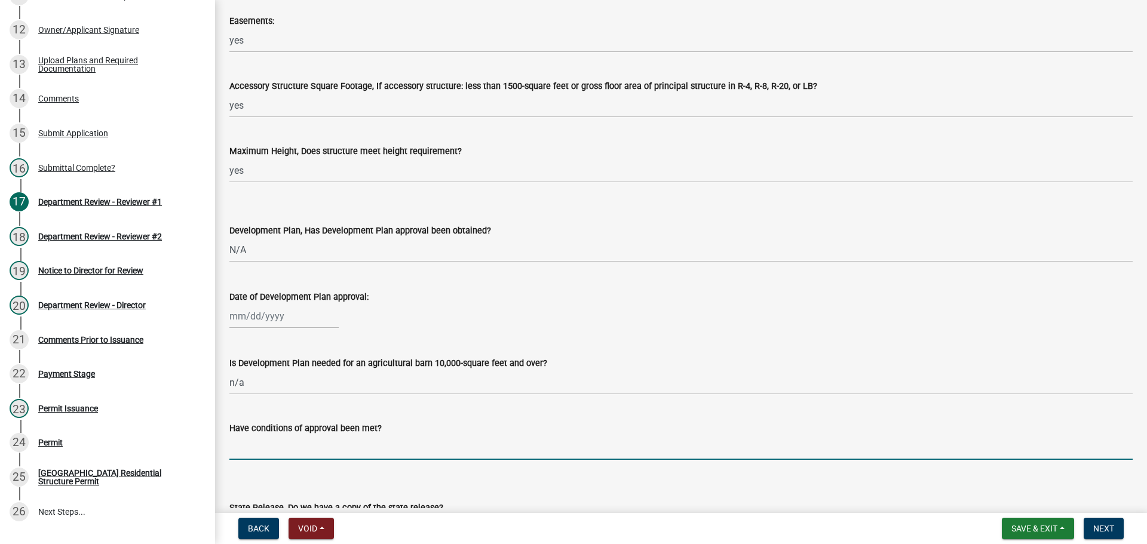
type input "n/a"
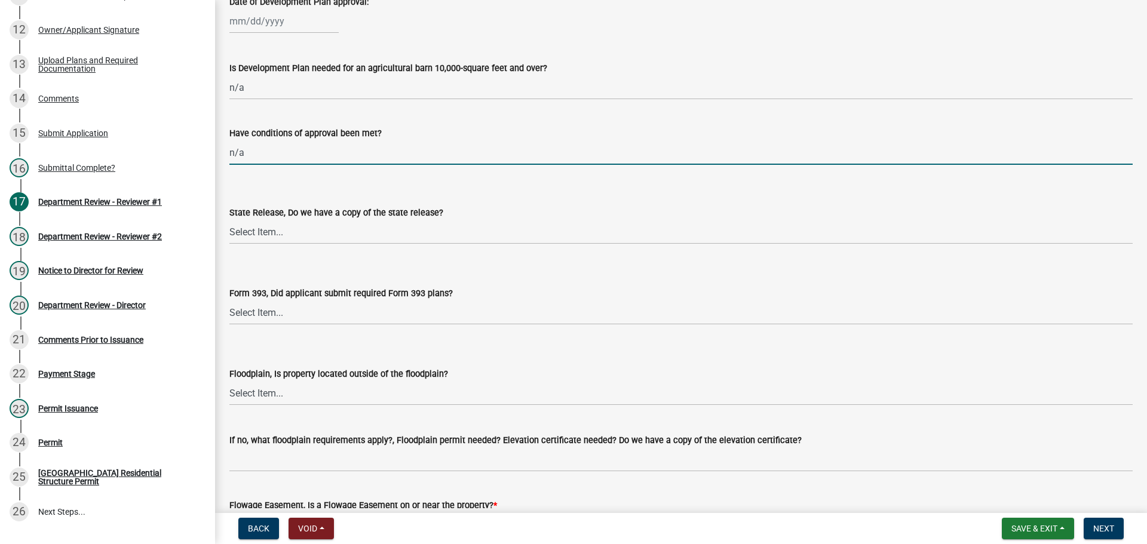
scroll to position [956, 0]
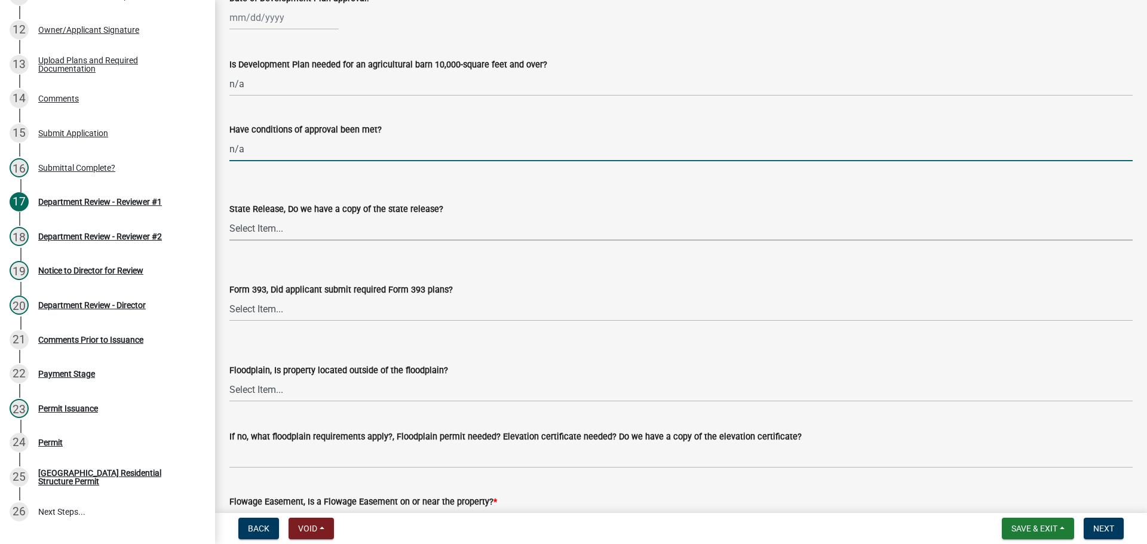
click at [260, 225] on select "Select Item... Yes No N/A" at bounding box center [680, 228] width 903 height 24
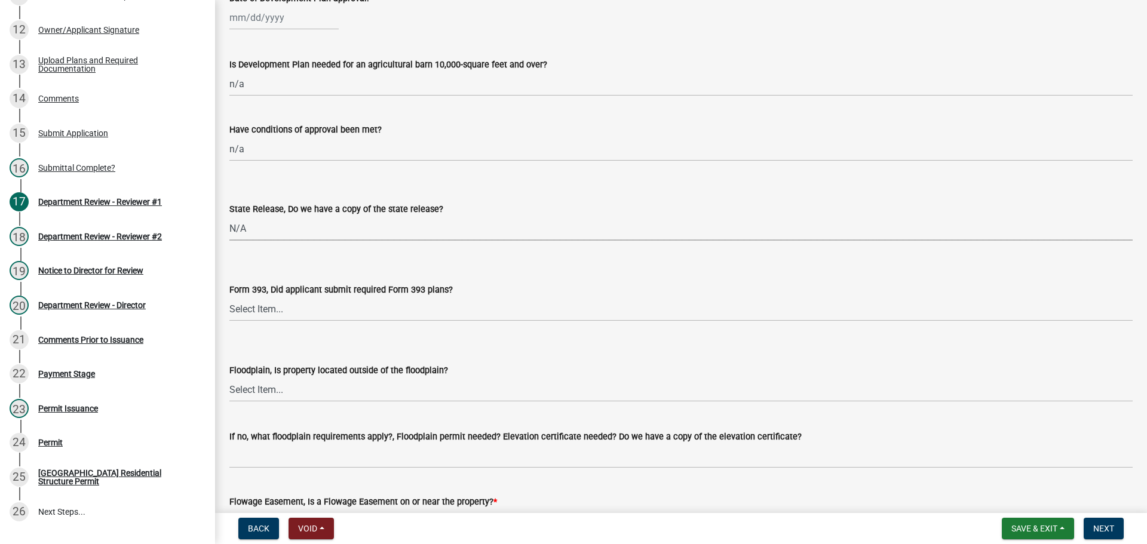
click at [229, 216] on select "Select Item... Yes No N/A" at bounding box center [680, 228] width 903 height 24
select select "d625d8e2-c016-4fa4-b697-cc01dbb75373"
drag, startPoint x: 264, startPoint y: 300, endPoint x: 264, endPoint y: 308, distance: 8.4
click at [264, 300] on select "Select Item... Yes No N/A" at bounding box center [680, 309] width 903 height 24
click at [229, 297] on select "Select Item... Yes No N/A" at bounding box center [680, 309] width 903 height 24
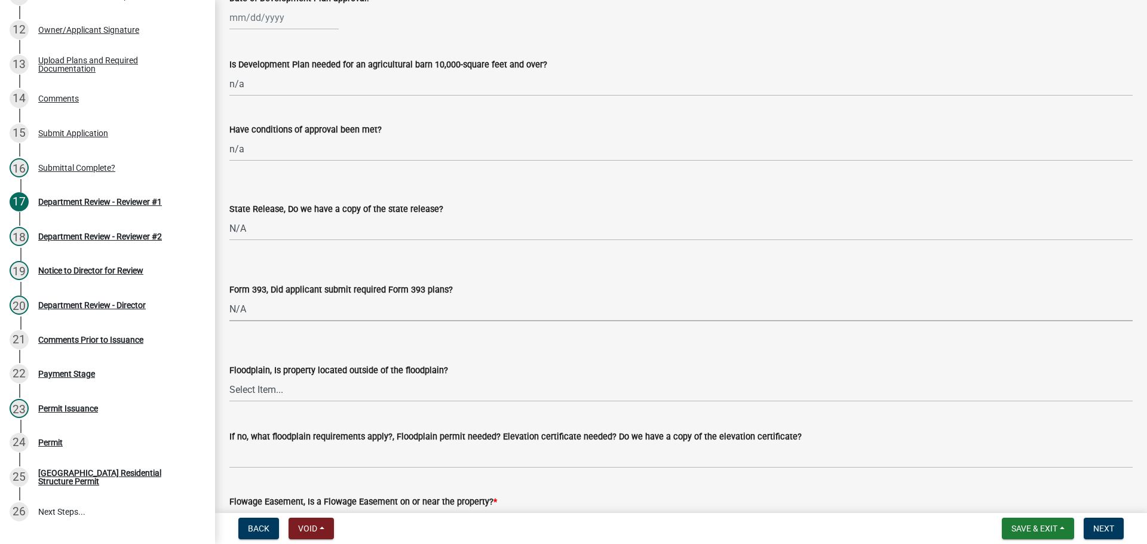
select select "220652cf-f23d-4527-9188-e71e6281c1f5"
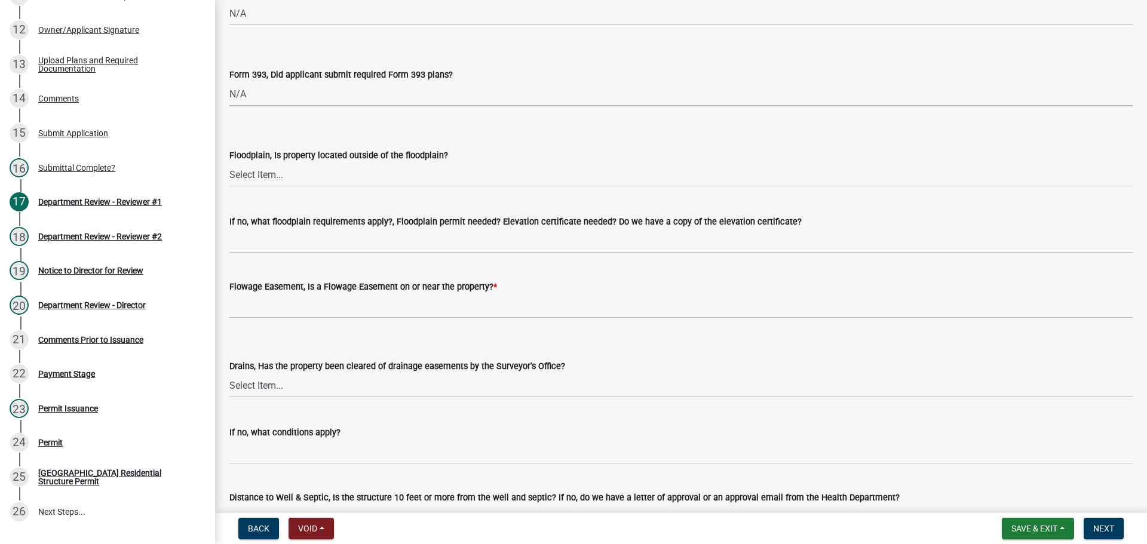
scroll to position [1195, 0]
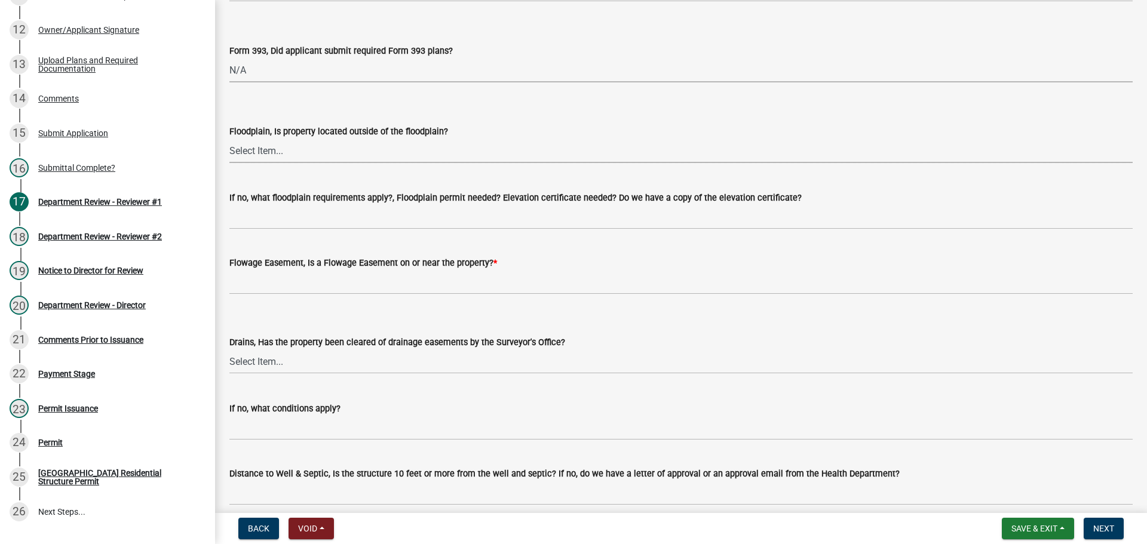
click at [247, 142] on select "Select Item... Yes No" at bounding box center [680, 151] width 903 height 24
click at [229, 139] on select "Select Item... Yes No" at bounding box center [680, 151] width 903 height 24
select select "5ad78b45-2880-474c-97ef-2440aa75ee84"
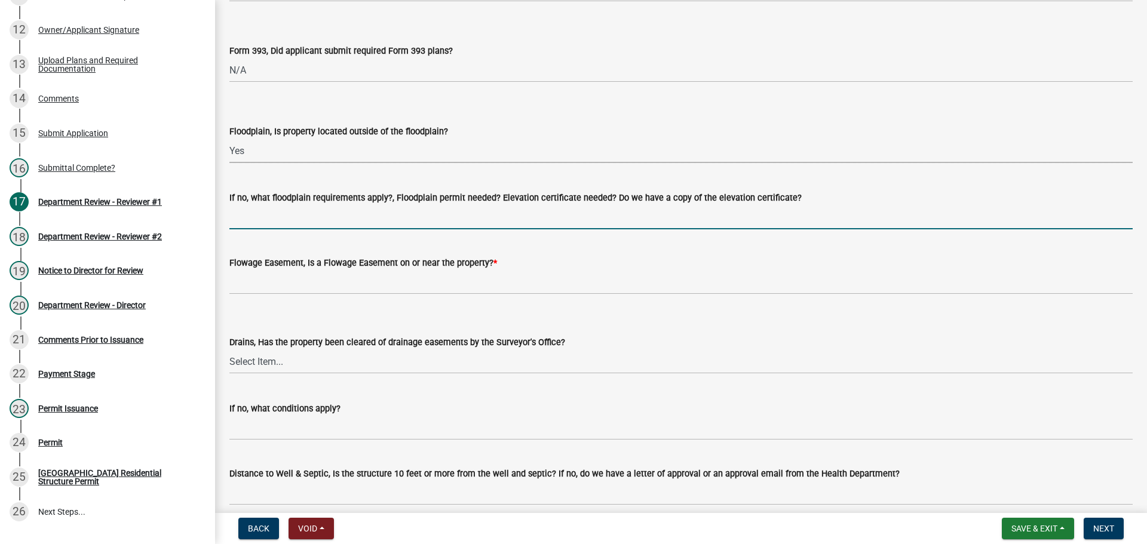
drag, startPoint x: 257, startPoint y: 211, endPoint x: 275, endPoint y: 222, distance: 20.4
click at [257, 211] on input "If no, what floodplain requirements apply?, Floodplain permit needed? Elevation…" at bounding box center [680, 217] width 903 height 24
type input "n/a"
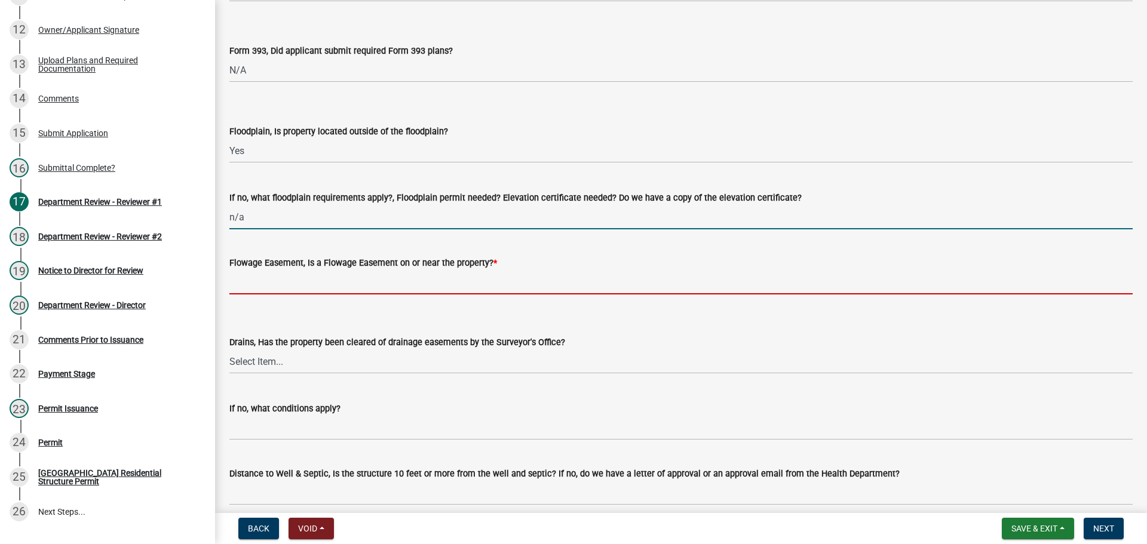
drag, startPoint x: 260, startPoint y: 291, endPoint x: 271, endPoint y: 300, distance: 14.5
click at [260, 291] on input "Flowage Easement, Is a Flowage Easement on or near the property? *" at bounding box center [680, 282] width 903 height 24
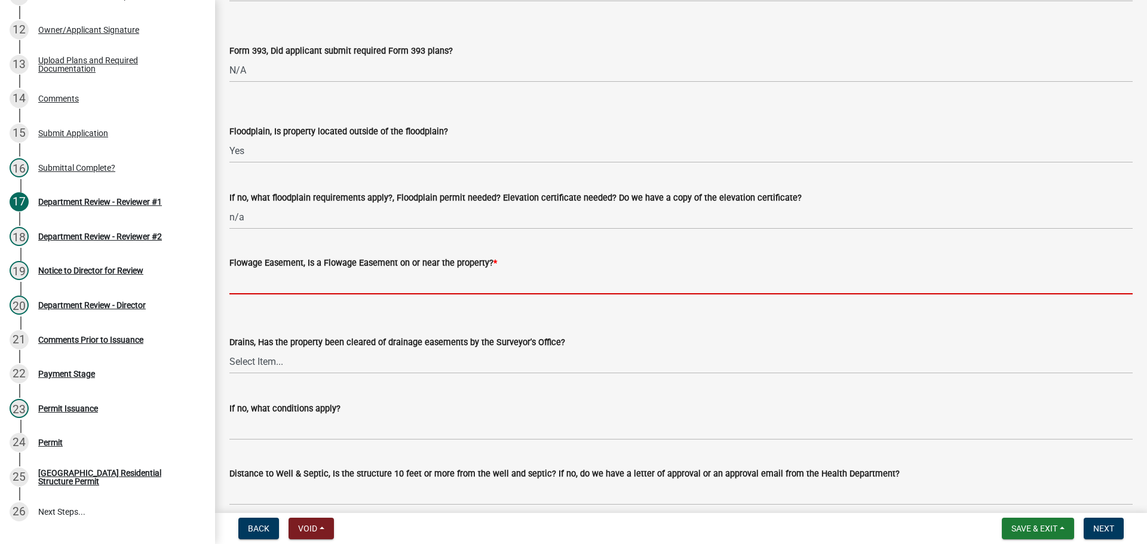
type input "no"
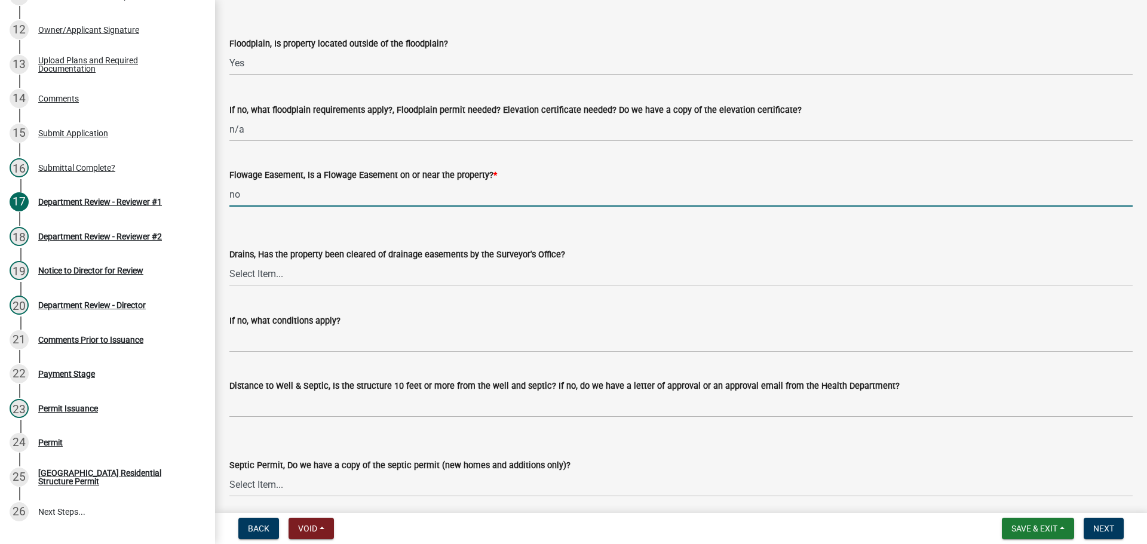
scroll to position [1434, 0]
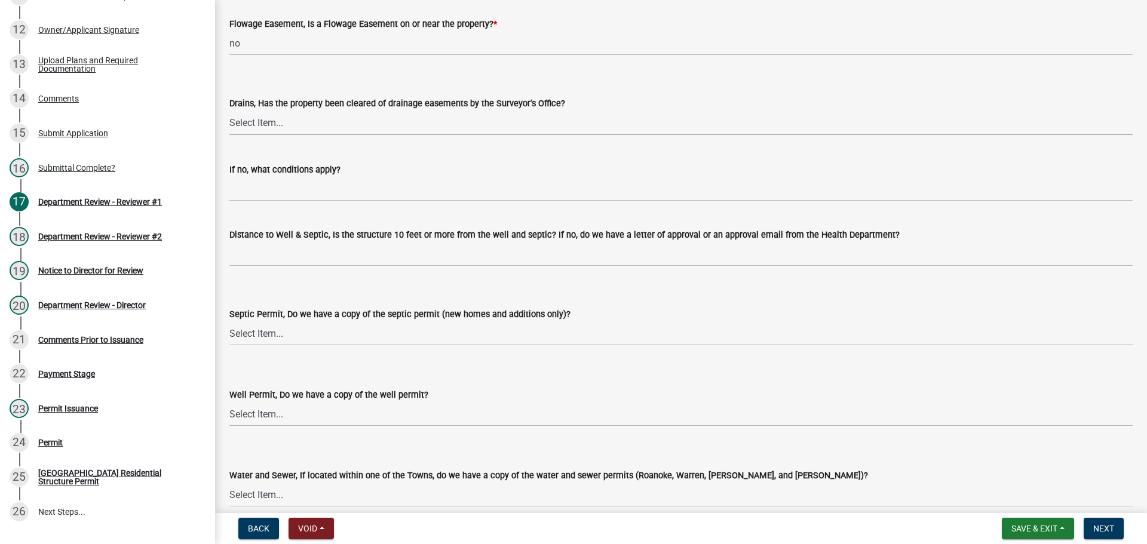
click at [277, 132] on select "Select Item... Yes No" at bounding box center [680, 123] width 903 height 24
click at [229, 111] on select "Select Item... Yes No" at bounding box center [680, 123] width 903 height 24
select select "aa299abd-59e4-4841-82bd-632f03f187ef"
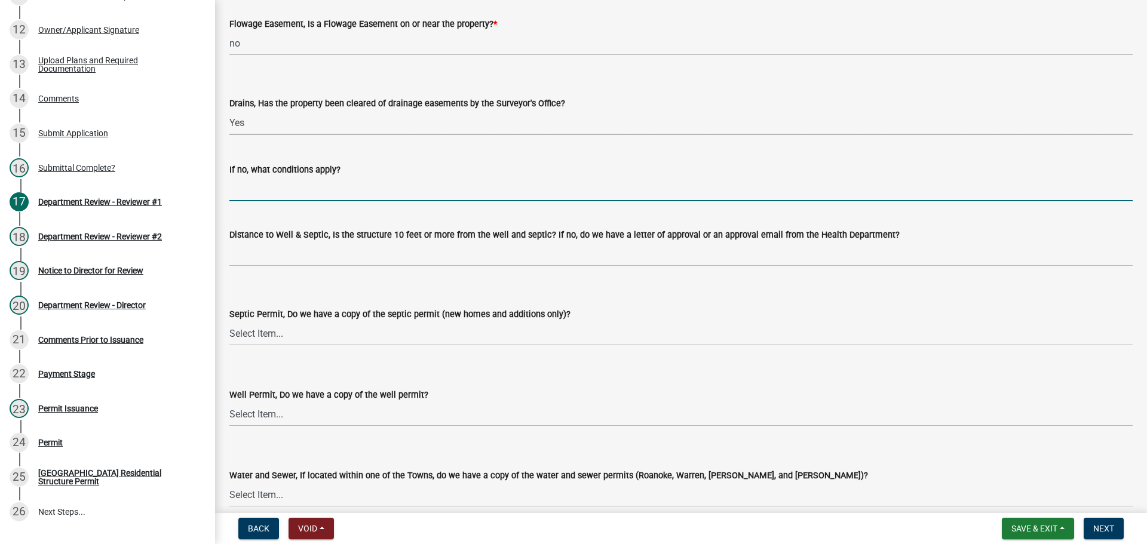
click at [275, 201] on input "If no, what conditions apply?" at bounding box center [680, 189] width 903 height 24
type input "n/a"
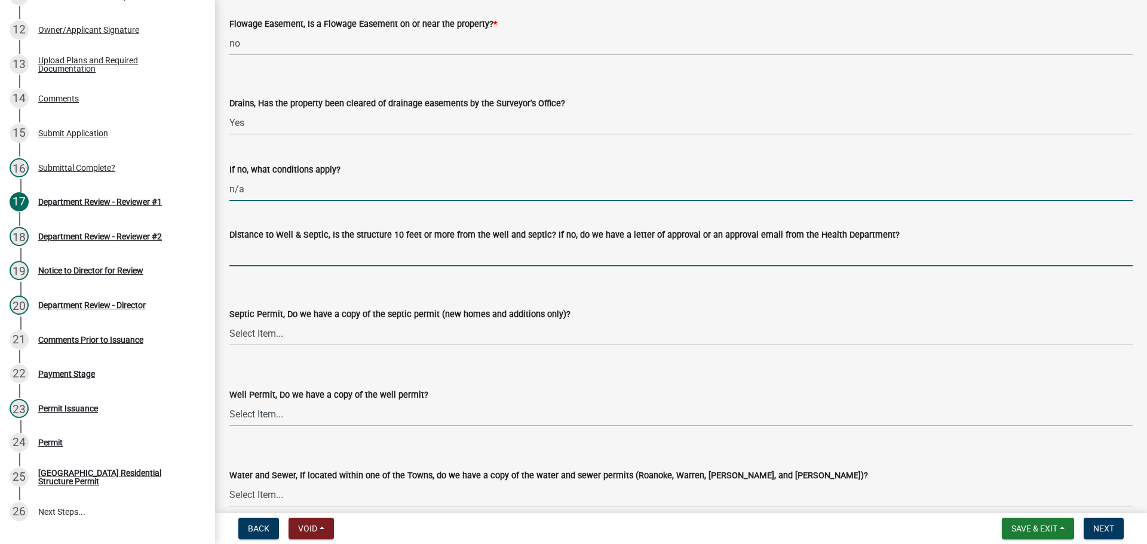
click at [286, 253] on input "Distance to Well & Septic, Is the structure 10 feet or more from the well and s…" at bounding box center [680, 254] width 903 height 24
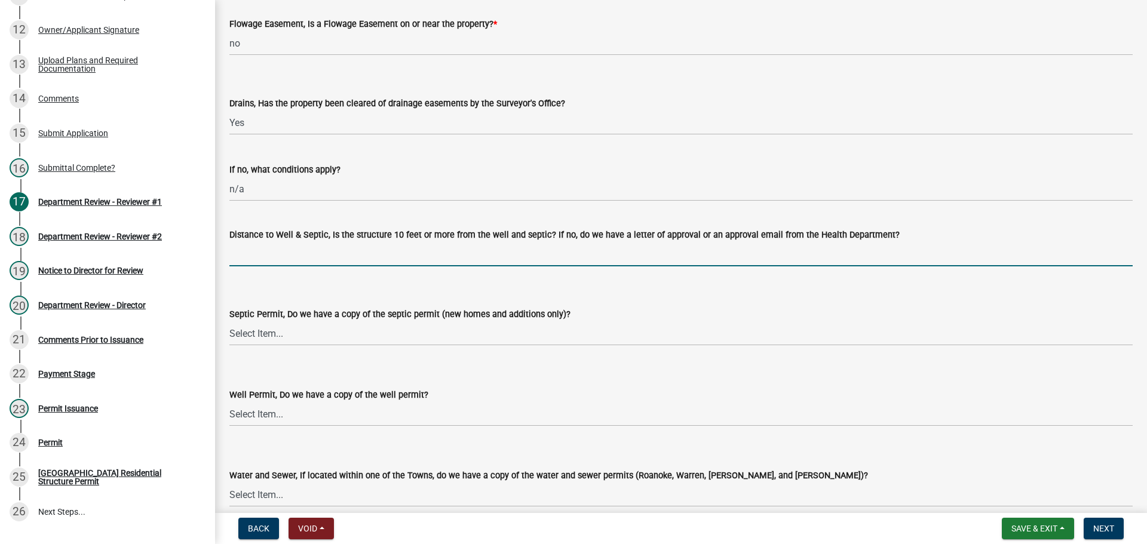
type input "n/a town of Roanoke"
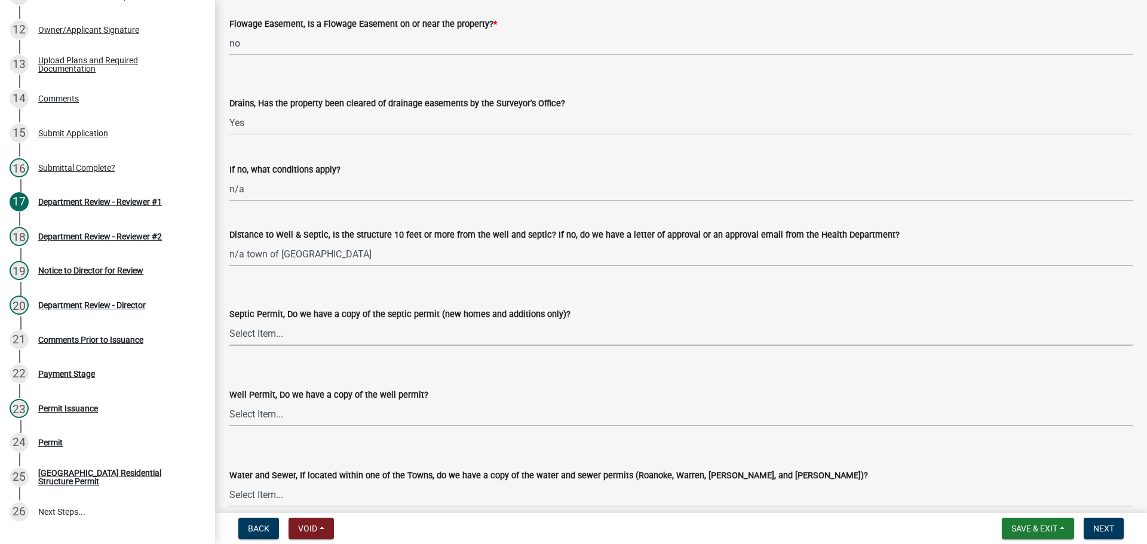
click at [275, 329] on select "Select Item... Yes No N/A" at bounding box center [680, 333] width 903 height 24
click at [229, 321] on select "Select Item... Yes No N/A" at bounding box center [680, 333] width 903 height 24
select select "9e915027-22d8-4398-b0f5-e3cf97d893e0"
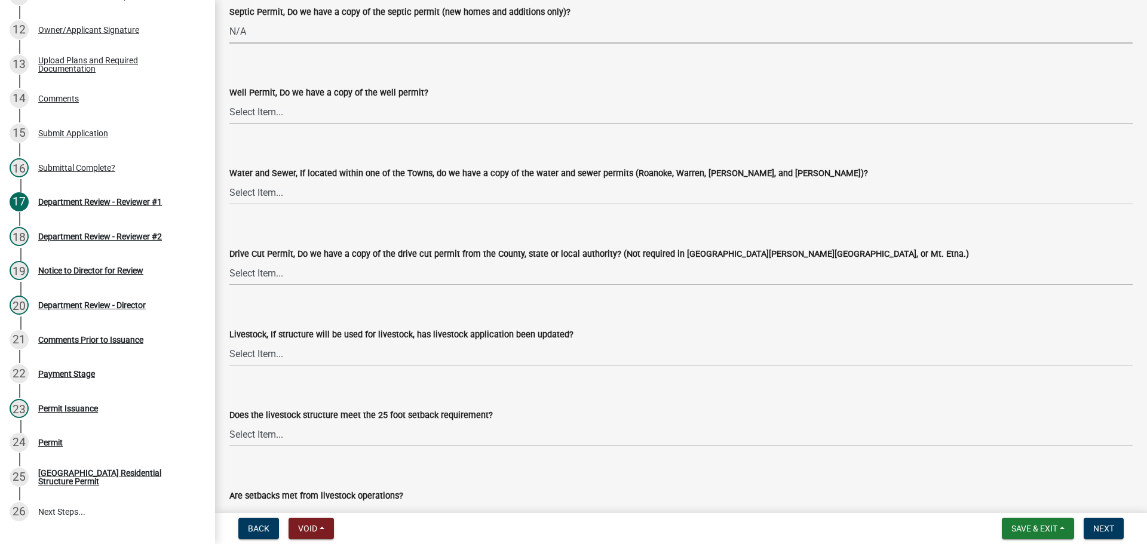
scroll to position [1792, 0]
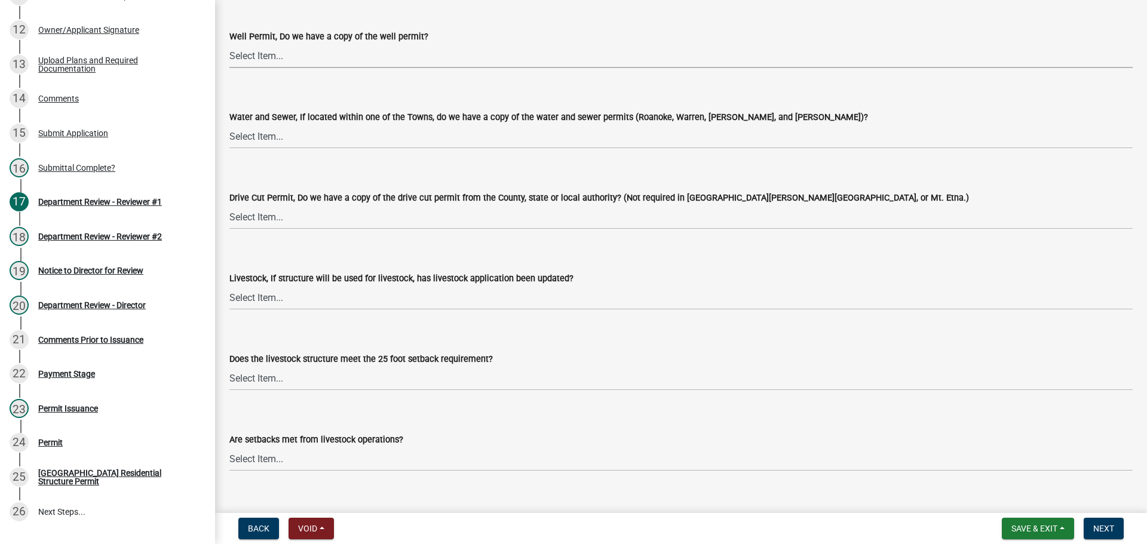
click at [241, 65] on select "Select Item... Yes No N/A" at bounding box center [680, 56] width 903 height 24
click at [229, 44] on select "Select Item... Yes No N/A" at bounding box center [680, 56] width 903 height 24
select select "2c91b07e-37d9-4ec5-b504-47058404e578"
click at [242, 143] on select "Select Item... Yes No N/A" at bounding box center [680, 136] width 903 height 24
click at [229, 124] on select "Select Item... Yes No N/A" at bounding box center [680, 136] width 903 height 24
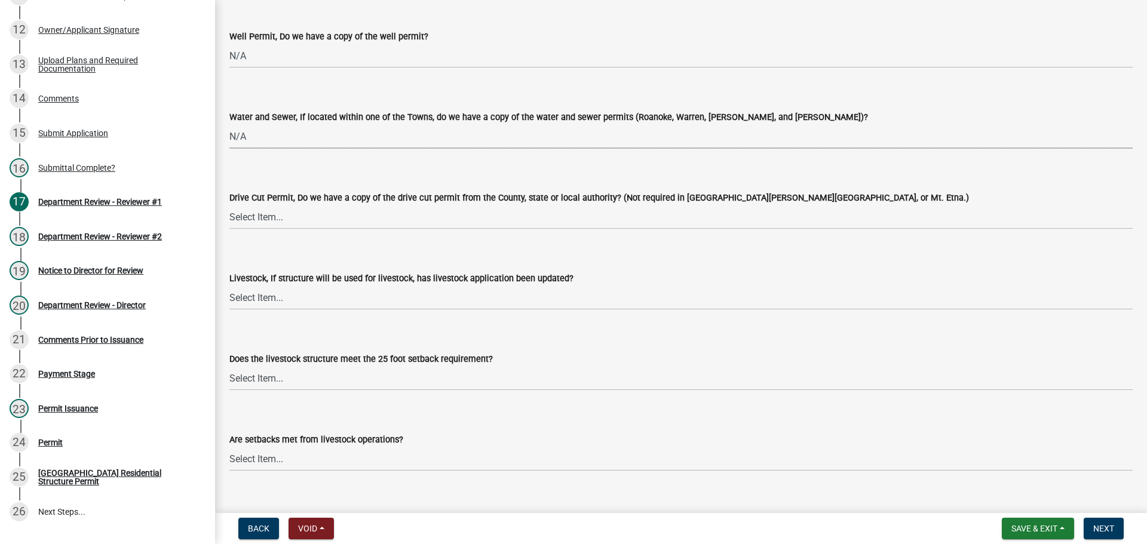
select select "d6bfa9ee-3bd9-4f2b-bea1-0bf2a35e48f8"
drag, startPoint x: 243, startPoint y: 215, endPoint x: 243, endPoint y: 228, distance: 12.5
click at [243, 216] on select "Select Item... Yes No N/A" at bounding box center [680, 217] width 903 height 24
click at [229, 205] on select "Select Item... Yes No N/A" at bounding box center [680, 217] width 903 height 24
select select "e1967740-c41b-4de5-b294-b9bc371f9c7c"
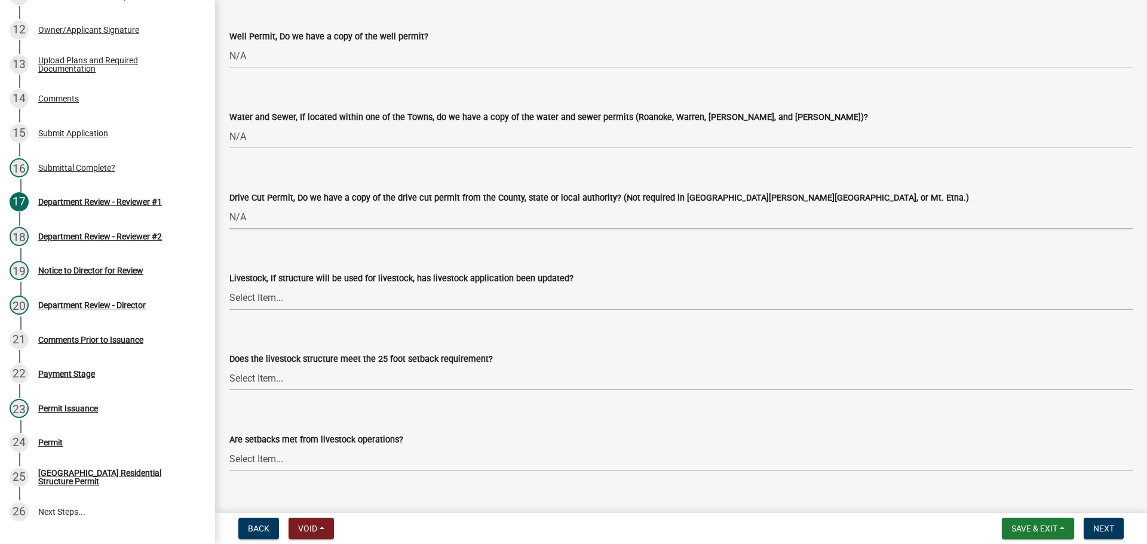
click at [247, 290] on select "Select Item... Yes No N/A" at bounding box center [680, 298] width 903 height 24
click at [229, 286] on select "Select Item... Yes No N/A" at bounding box center [680, 298] width 903 height 24
select select "4095ee07-1040-41d6-85c6-c6be8bf6c85e"
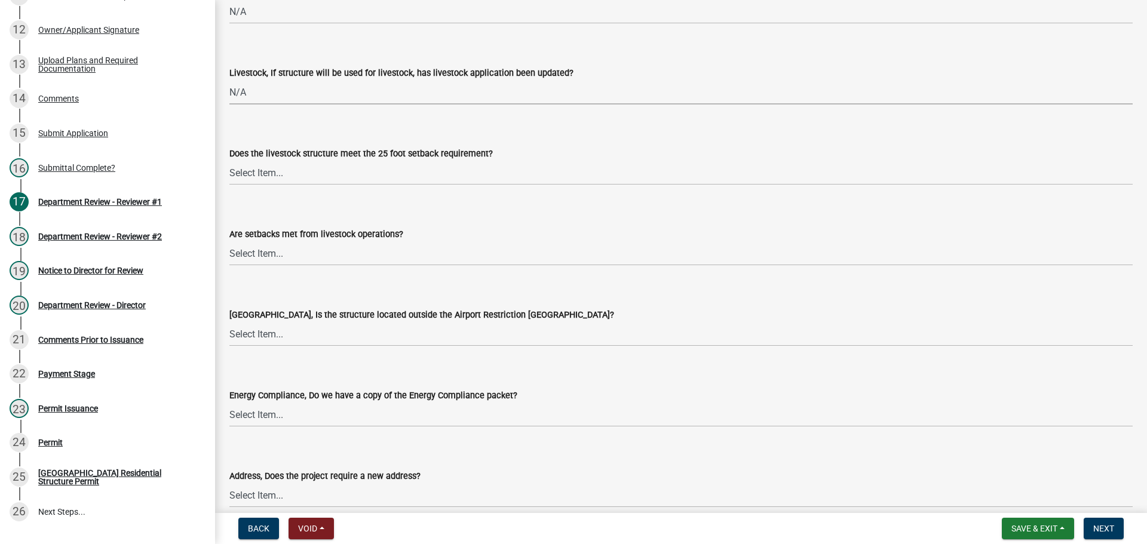
scroll to position [2031, 0]
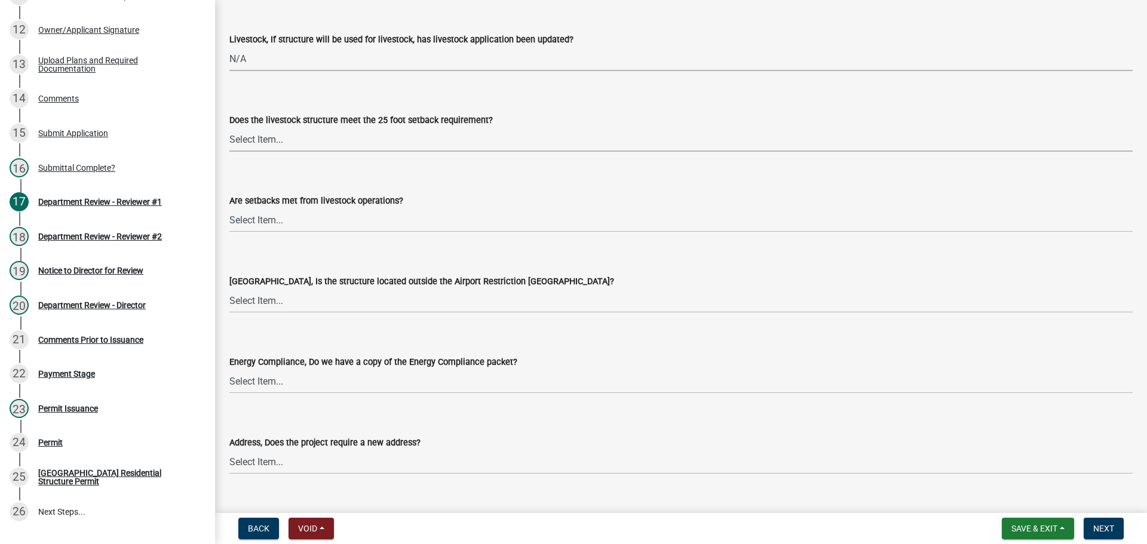
click at [250, 148] on select "Select Item... Yes No N/A" at bounding box center [680, 139] width 903 height 24
click at [229, 127] on select "Select Item... Yes No N/A" at bounding box center [680, 139] width 903 height 24
select select "87343147-211b-4763-93bb-8b2ee6155afc"
click at [264, 220] on select "Select Item... Yes No" at bounding box center [680, 220] width 903 height 24
click at [229, 208] on select "Select Item... Yes No" at bounding box center [680, 220] width 903 height 24
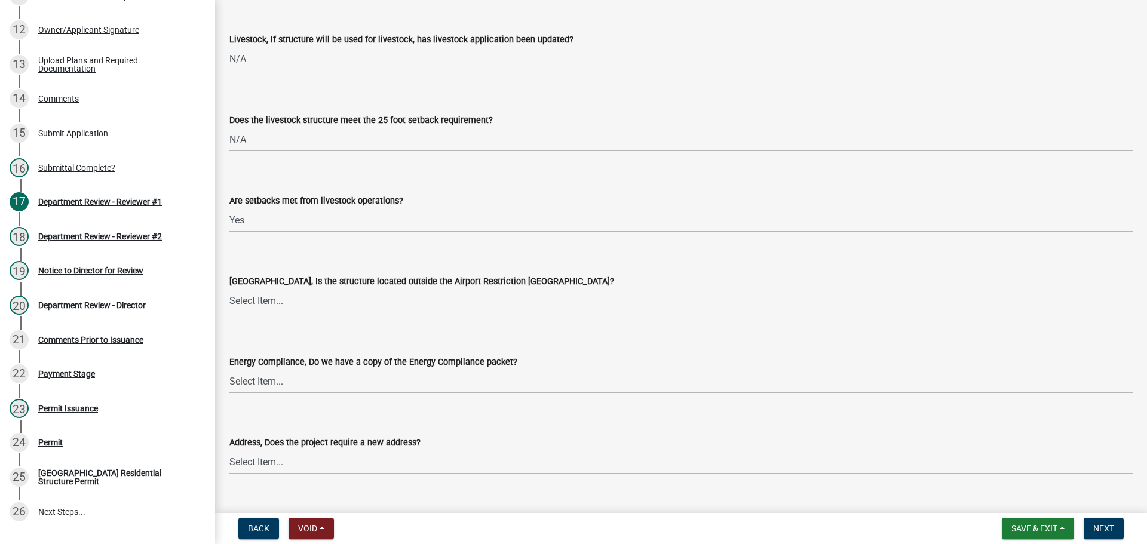
select select "a533f136-47b9-4377-857f-add42c7a7ee1"
click at [264, 307] on select "Select Item... Yes No" at bounding box center [680, 301] width 903 height 24
click at [229, 289] on select "Select Item... Yes No" at bounding box center [680, 301] width 903 height 24
select select "3c66432b-8bb8-4124-90df-d6035d4b372c"
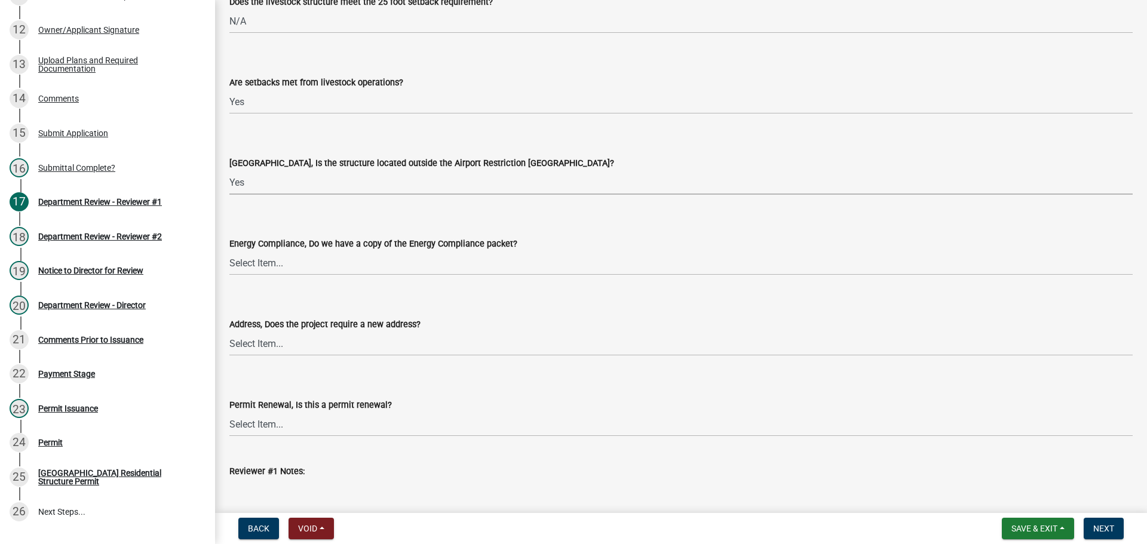
scroll to position [2150, 0]
click at [263, 266] on select "Select Item... Yes No N/A" at bounding box center [680, 262] width 903 height 24
click at [229, 250] on select "Select Item... Yes No N/A" at bounding box center [680, 262] width 903 height 24
select select "eefb9dc7-f8b2-40a4-9773-3ac47aeffb04"
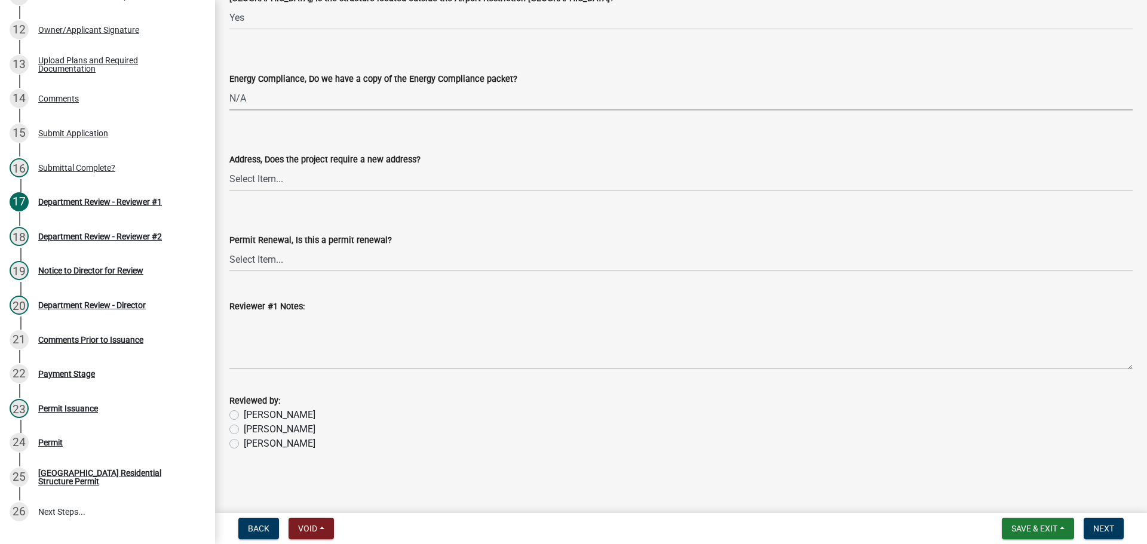
click at [231, 435] on div "Jessica" at bounding box center [680, 429] width 903 height 14
click at [244, 434] on label "Jessica" at bounding box center [280, 429] width 72 height 14
click at [244, 430] on input "Jessica" at bounding box center [248, 426] width 8 height 8
radio input "true"
click at [1099, 522] on button "Next" at bounding box center [1104, 529] width 40 height 22
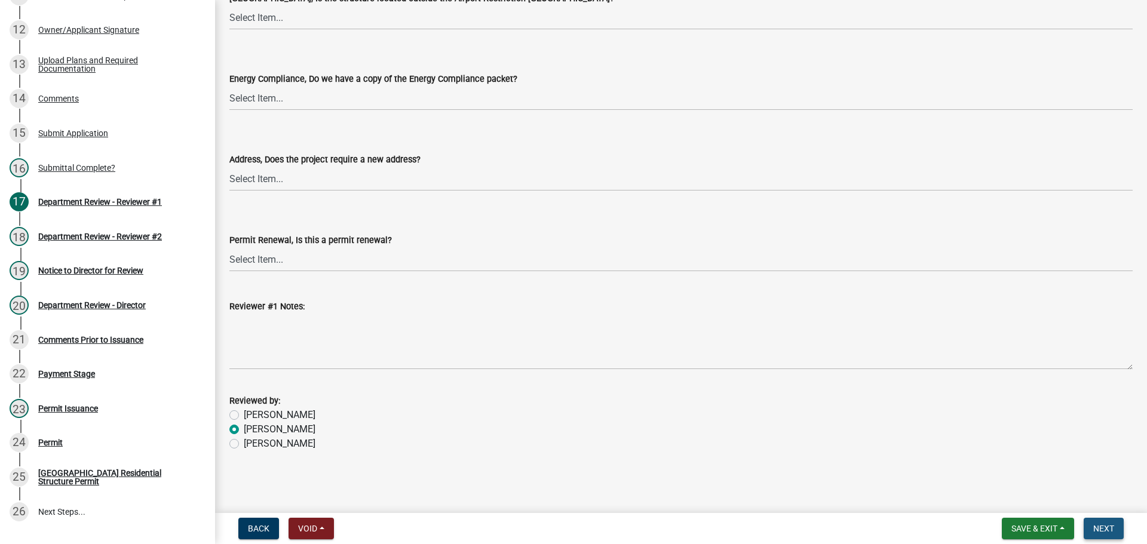
scroll to position [0, 0]
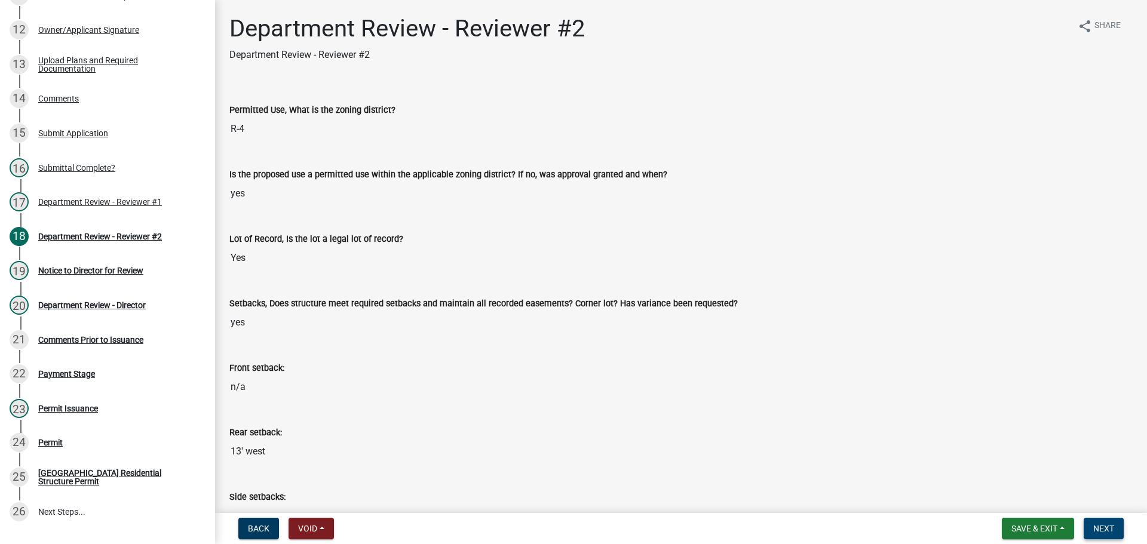
click at [1099, 522] on button "Next" at bounding box center [1104, 529] width 40 height 22
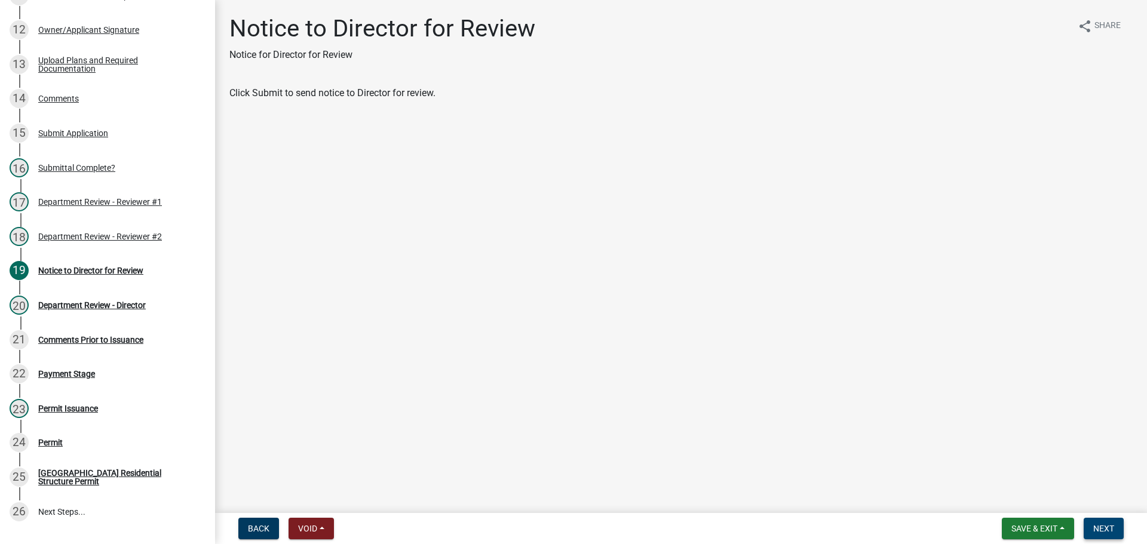
click at [1099, 522] on button "Next" at bounding box center [1104, 529] width 40 height 22
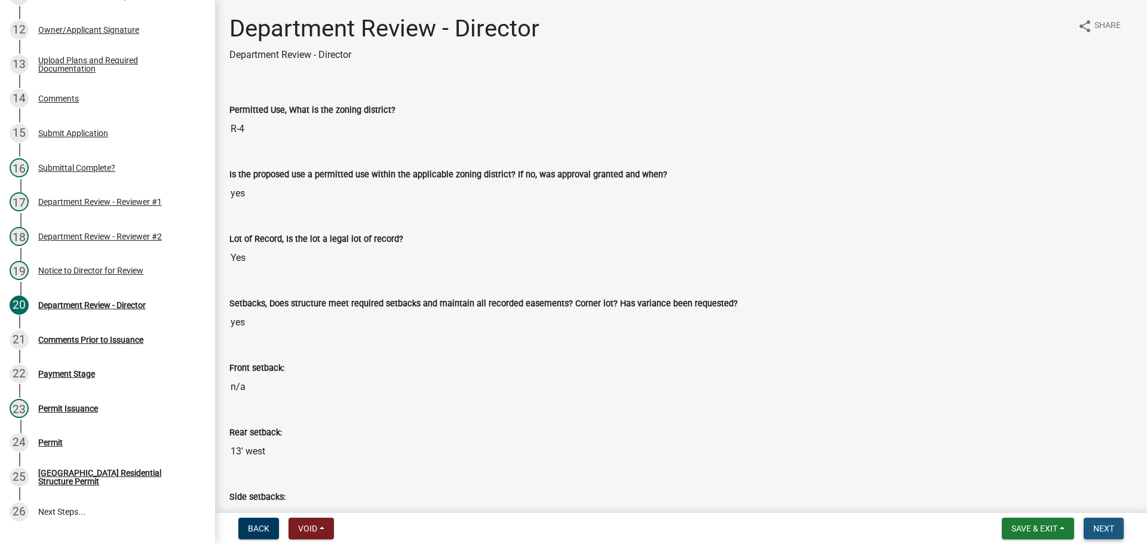
click at [1105, 532] on span "Next" at bounding box center [1103, 529] width 21 height 10
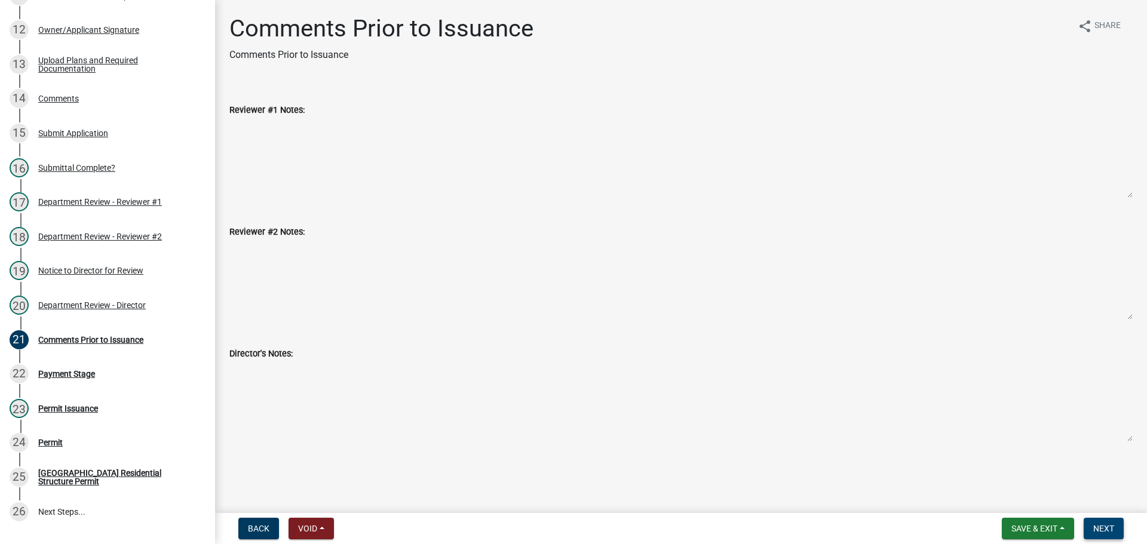
click at [1105, 532] on span "Next" at bounding box center [1103, 529] width 21 height 10
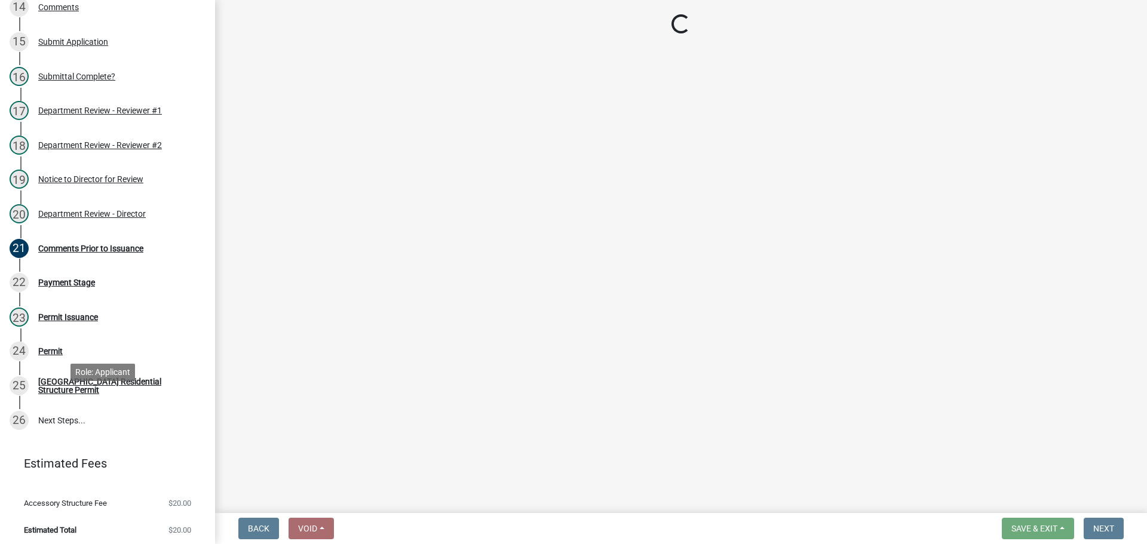
scroll to position [642, 0]
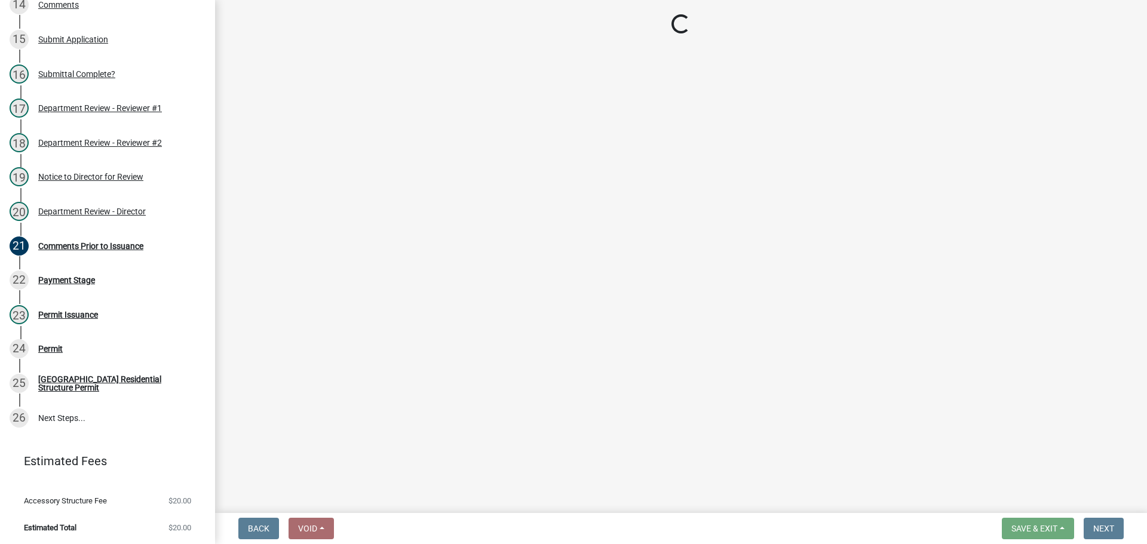
select select "3: 3"
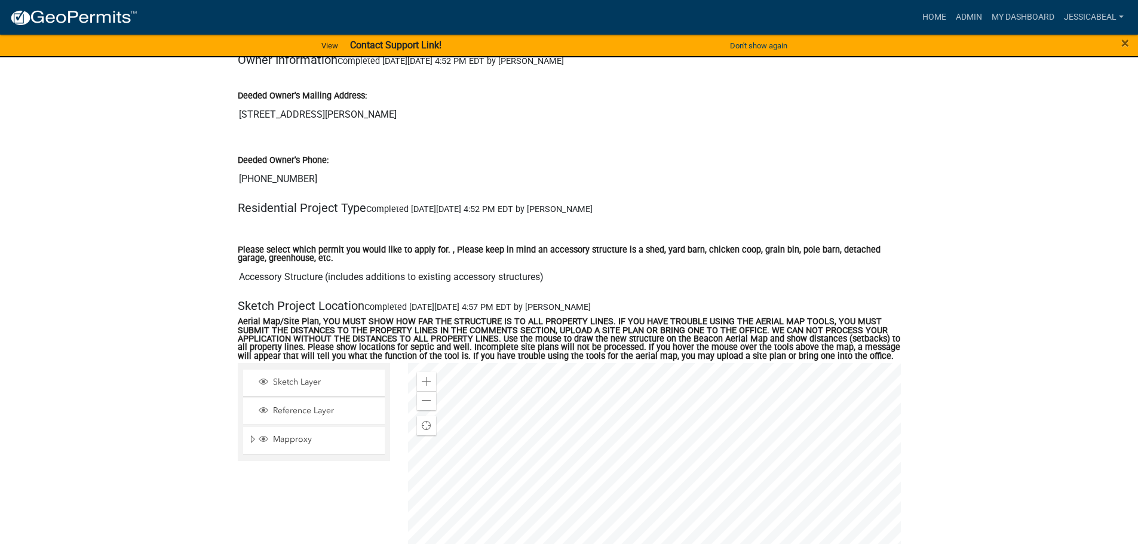
scroll to position [956, 0]
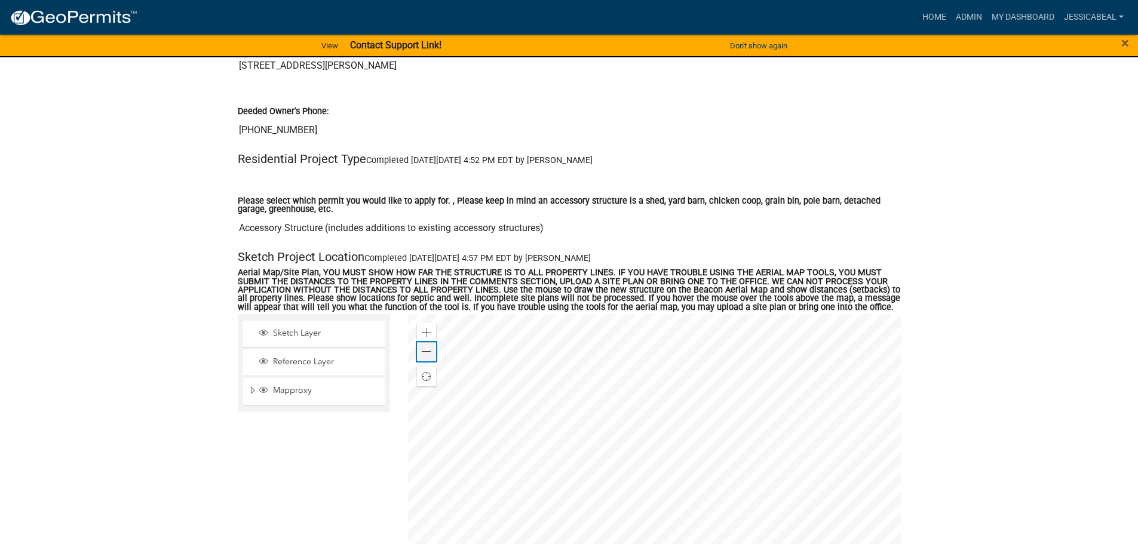
click at [419, 342] on div "Zoom out" at bounding box center [426, 351] width 19 height 19
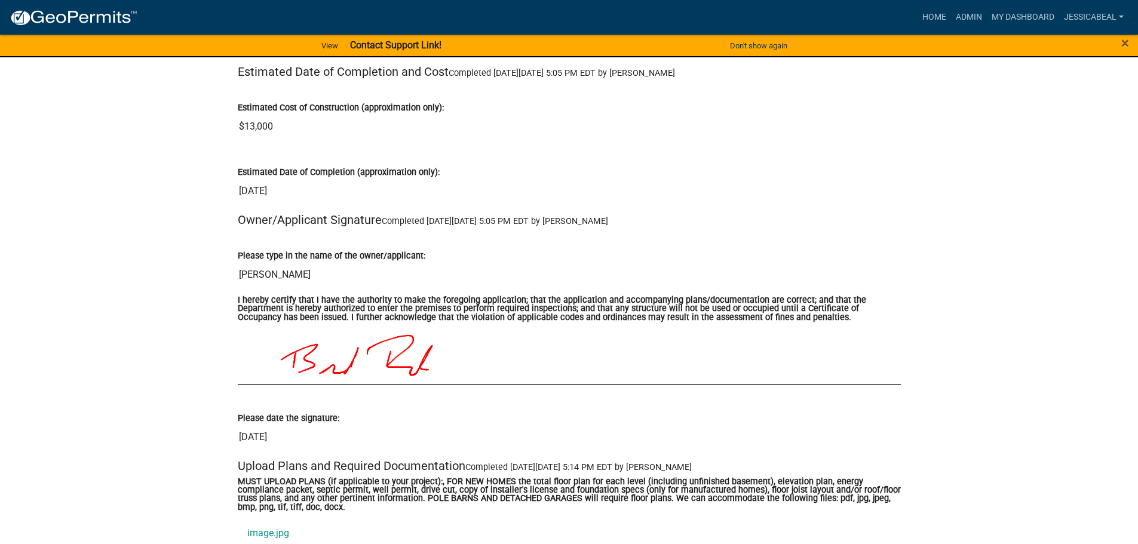
scroll to position [3345, 0]
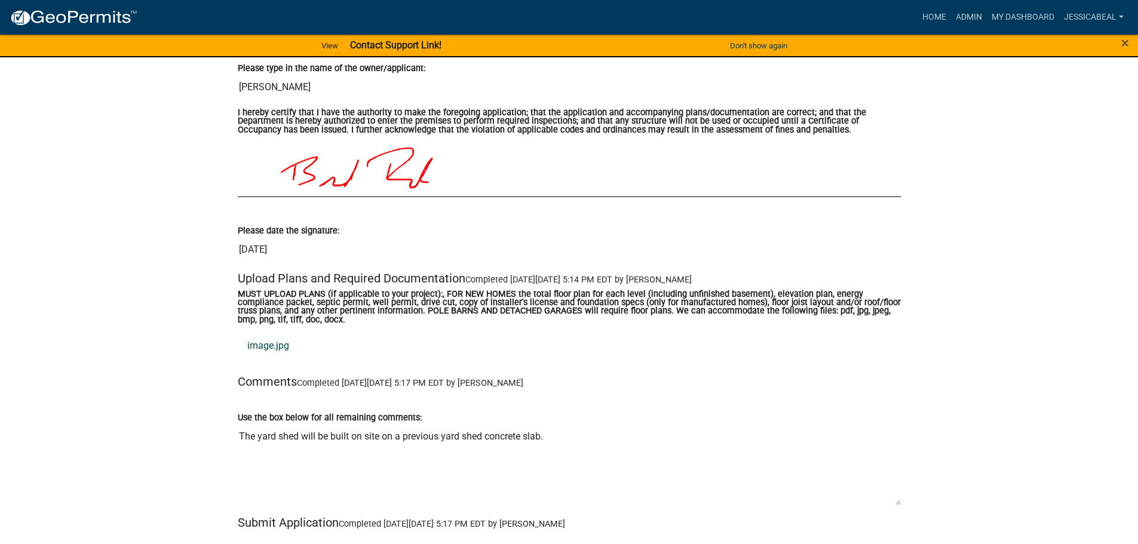
click at [253, 332] on link "image.jpg" at bounding box center [569, 346] width 663 height 29
